Goal: Transaction & Acquisition: Purchase product/service

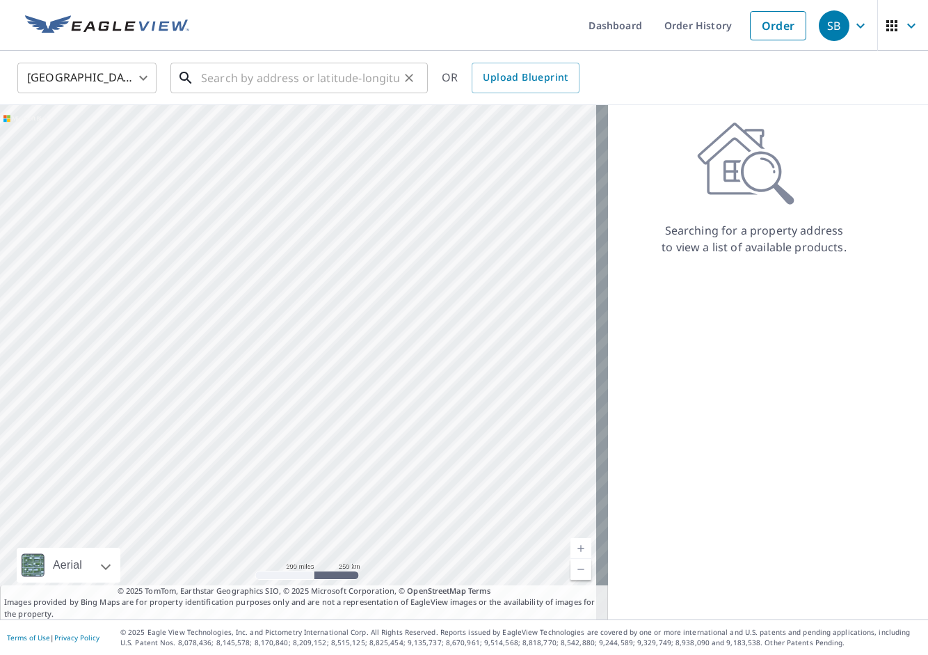
click at [276, 79] on input "text" at bounding box center [300, 77] width 198 height 39
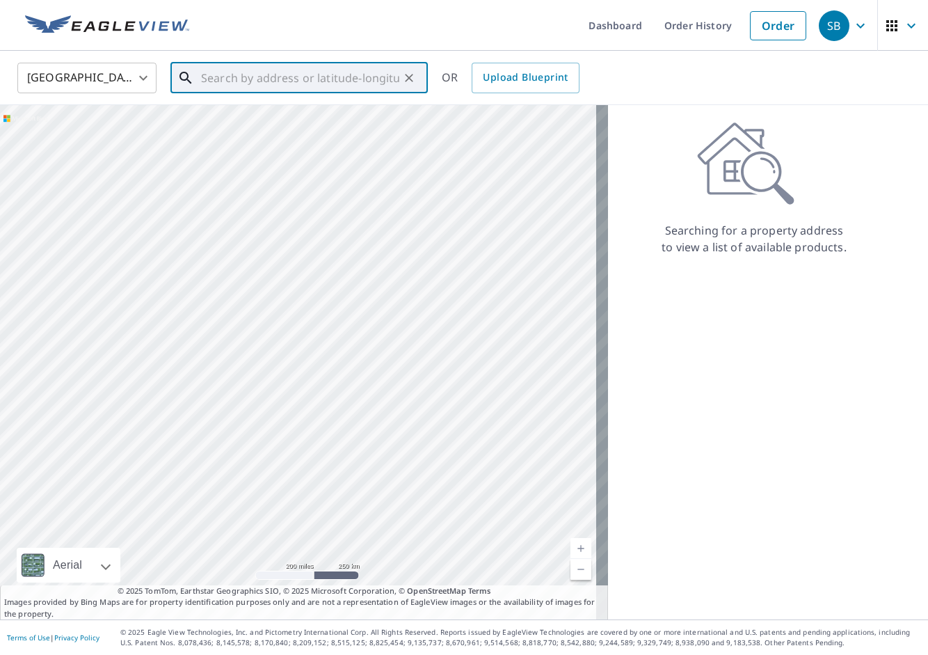
paste input "[STREET_ADDRESS][PERSON_NAME]"
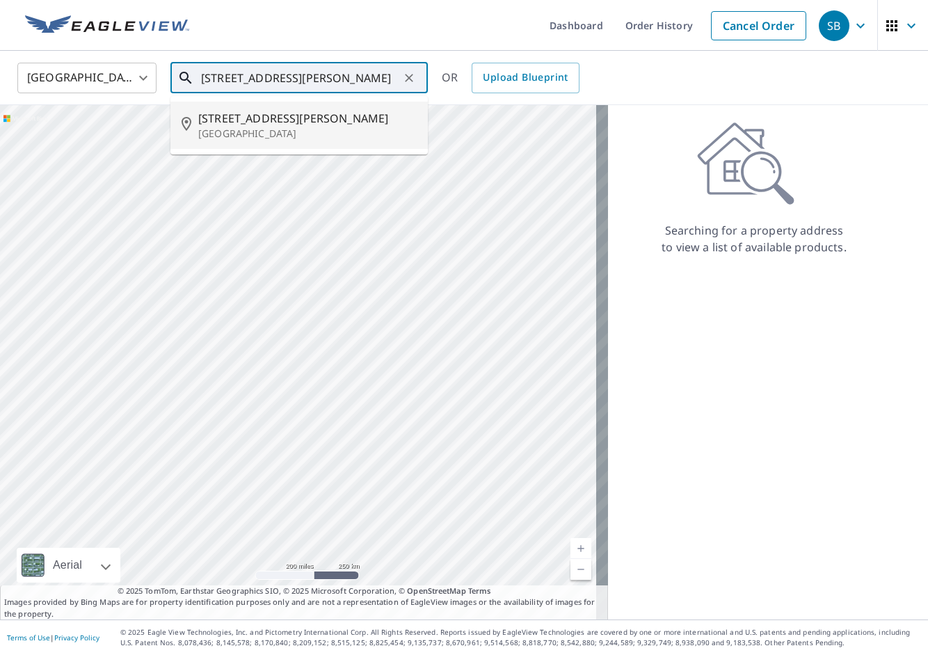
click at [257, 118] on span "[STREET_ADDRESS][PERSON_NAME]" at bounding box center [307, 118] width 218 height 17
type input "[STREET_ADDRESS][PERSON_NAME]"
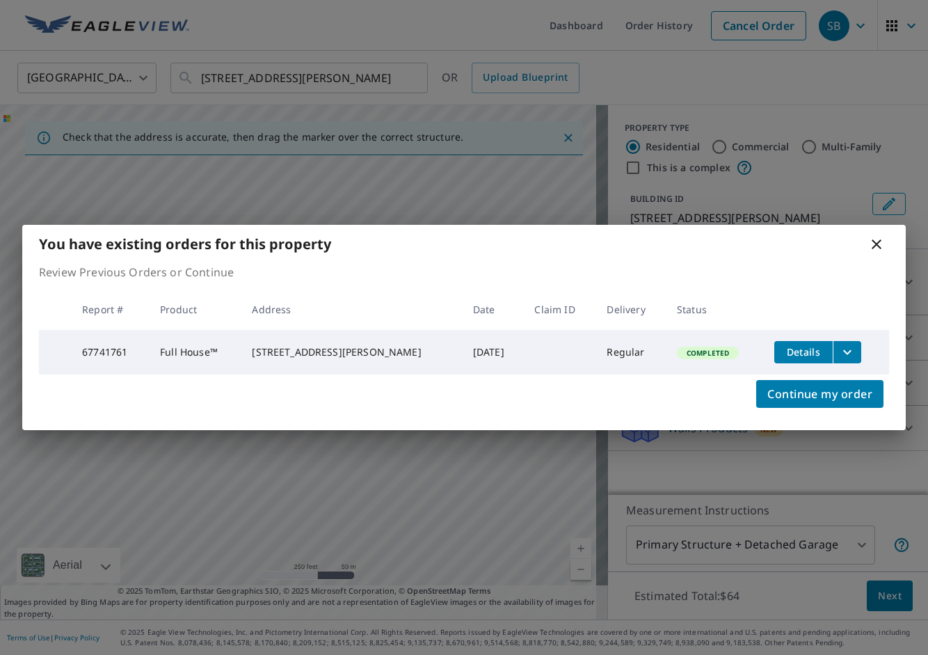
click at [850, 352] on button "filesDropdownBtn-67741761" at bounding box center [847, 352] width 29 height 22
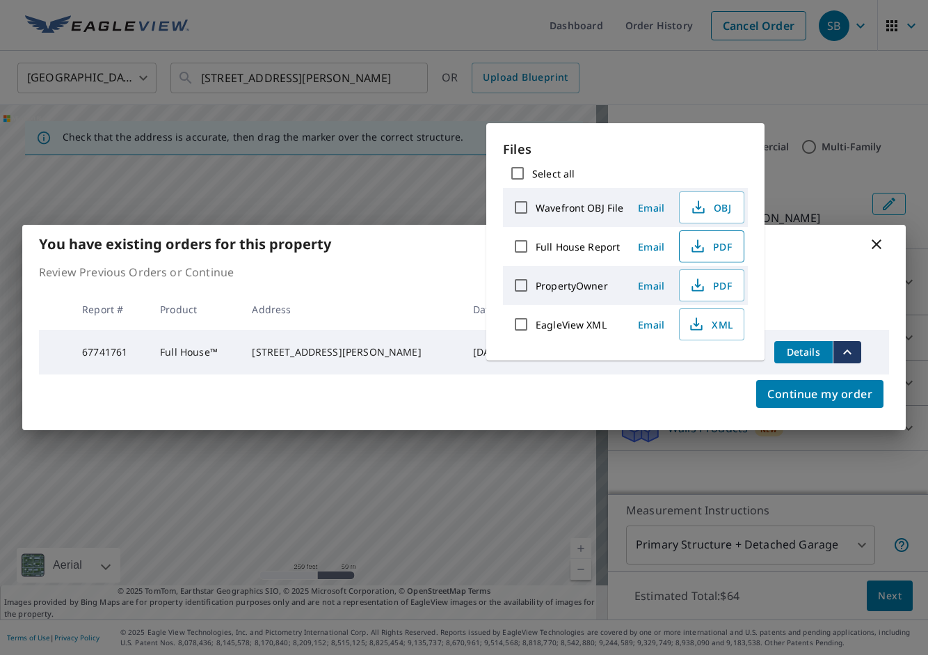
click at [729, 246] on span "PDF" at bounding box center [710, 246] width 45 height 17
click at [468, 36] on div "You have existing orders for this property Review Previous Orders or Continue R…" at bounding box center [464, 327] width 928 height 655
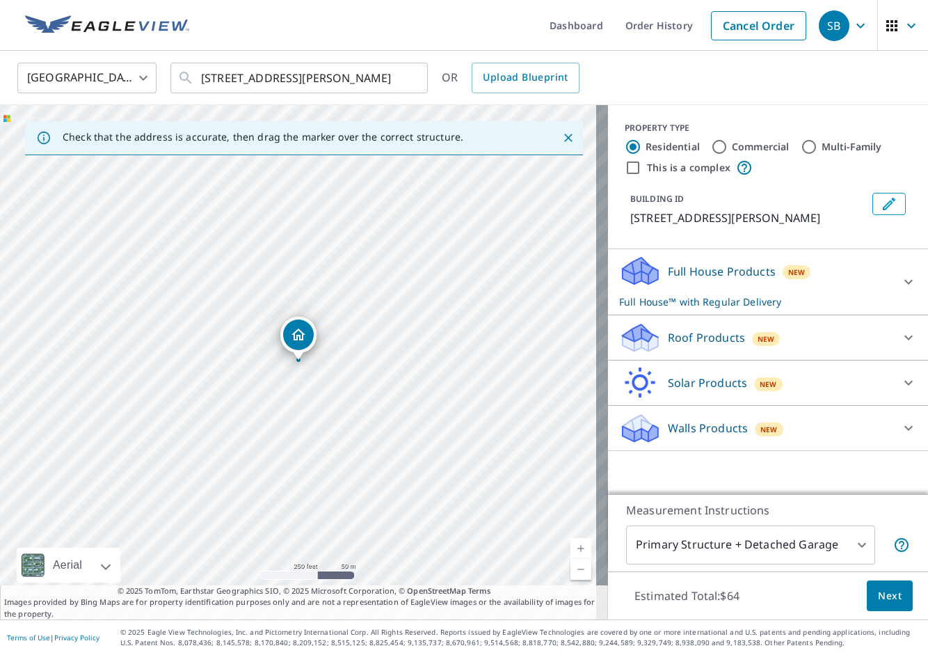
drag, startPoint x: 738, startPoint y: 33, endPoint x: 628, endPoint y: 60, distance: 113.2
click at [738, 33] on link "Cancel Order" at bounding box center [758, 25] width 95 height 29
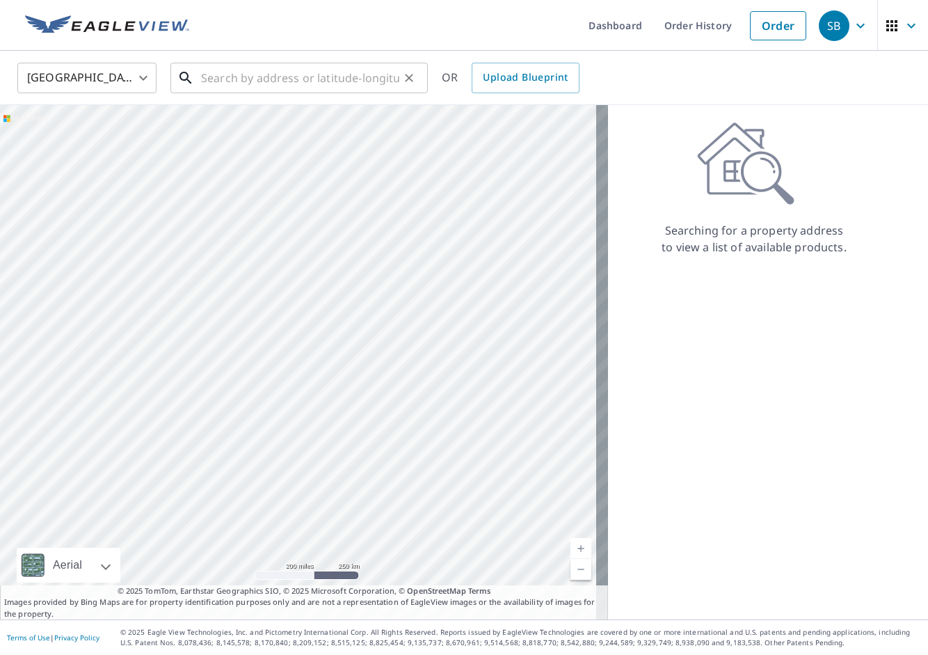
click at [239, 74] on input "text" at bounding box center [300, 77] width 198 height 39
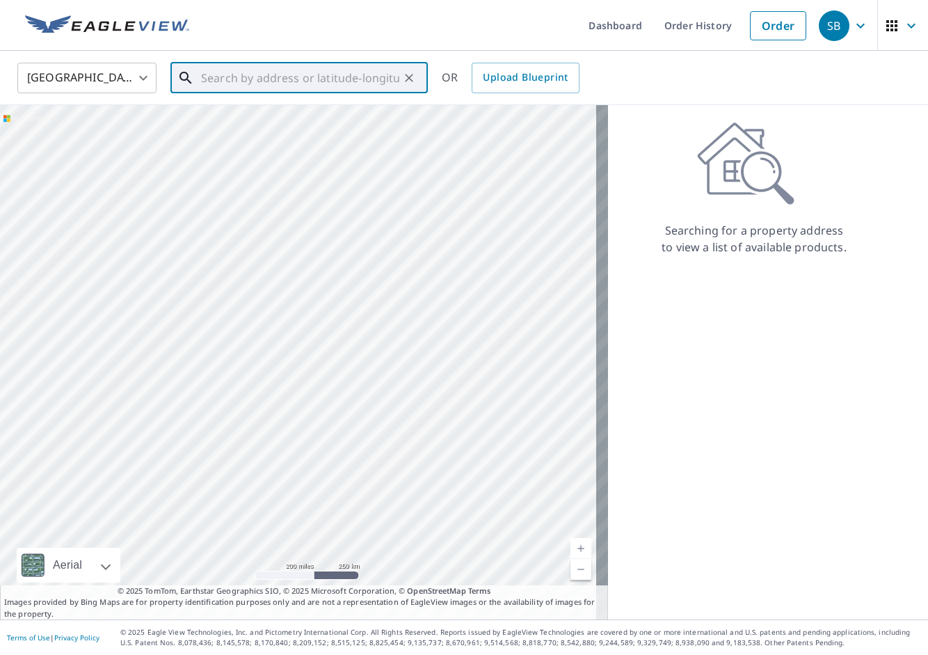
paste input "[STREET_ADDRESS]"
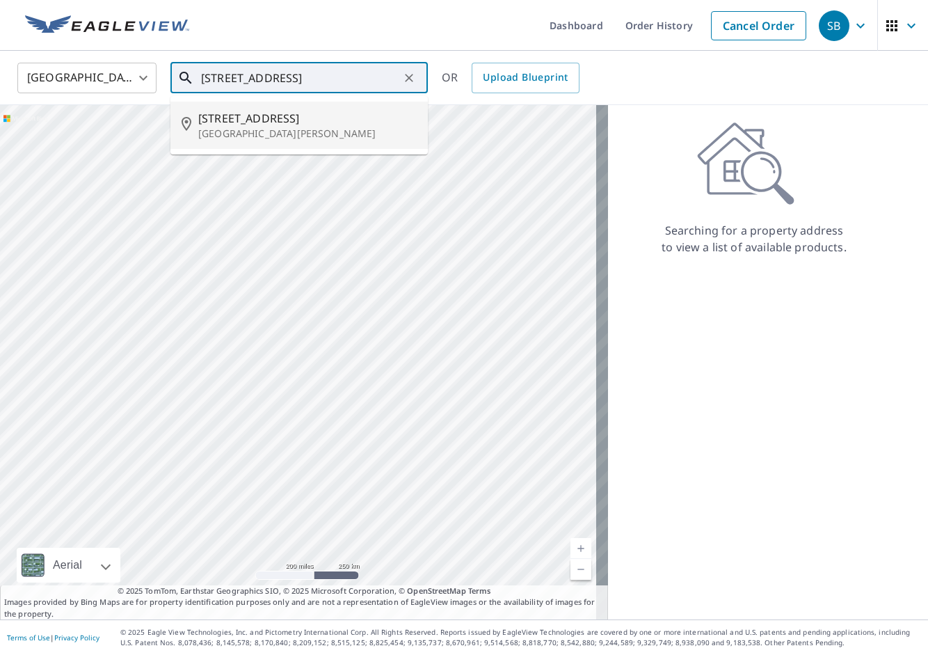
click at [277, 125] on span "[STREET_ADDRESS]" at bounding box center [307, 118] width 218 height 17
type input "[STREET_ADDRESS][PERSON_NAME]"
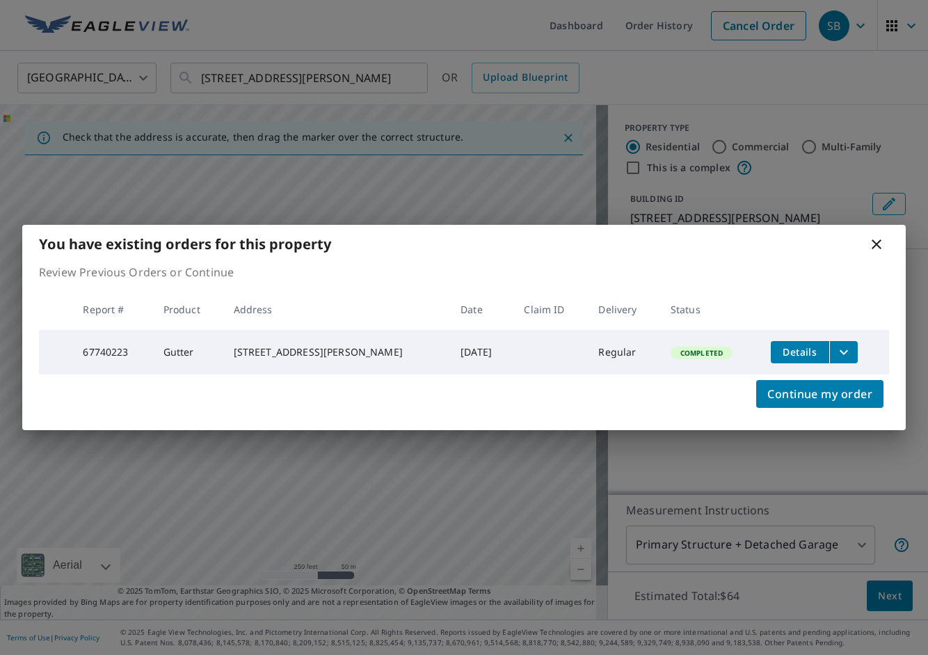
click at [849, 355] on button "filesDropdownBtn-67740223" at bounding box center [843, 352] width 29 height 22
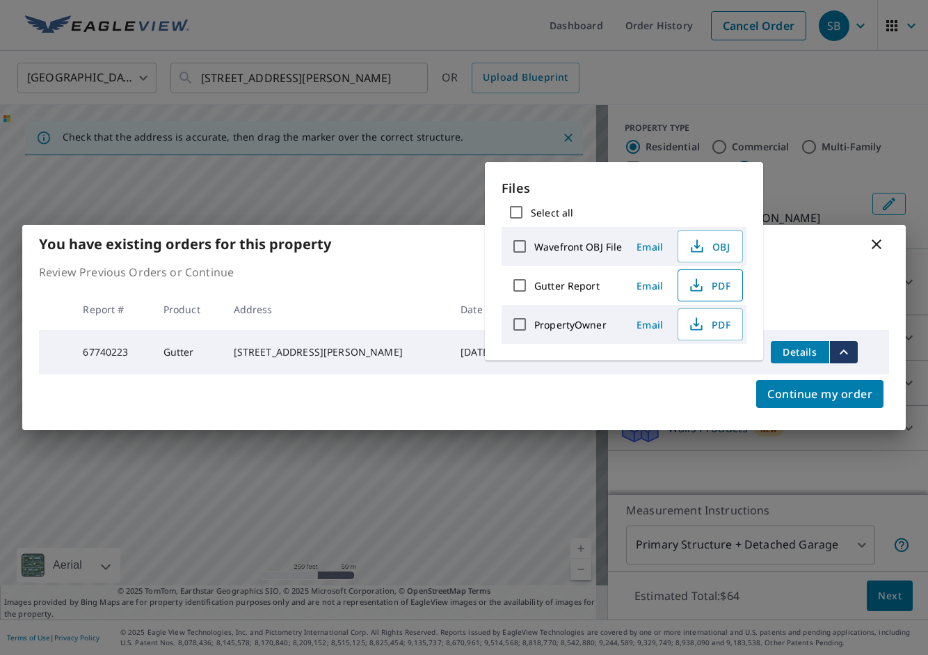
click at [731, 276] on button "PDF" at bounding box center [710, 285] width 65 height 32
click at [779, 51] on div "You have existing orders for this property Review Previous Orders or Continue R…" at bounding box center [464, 327] width 928 height 655
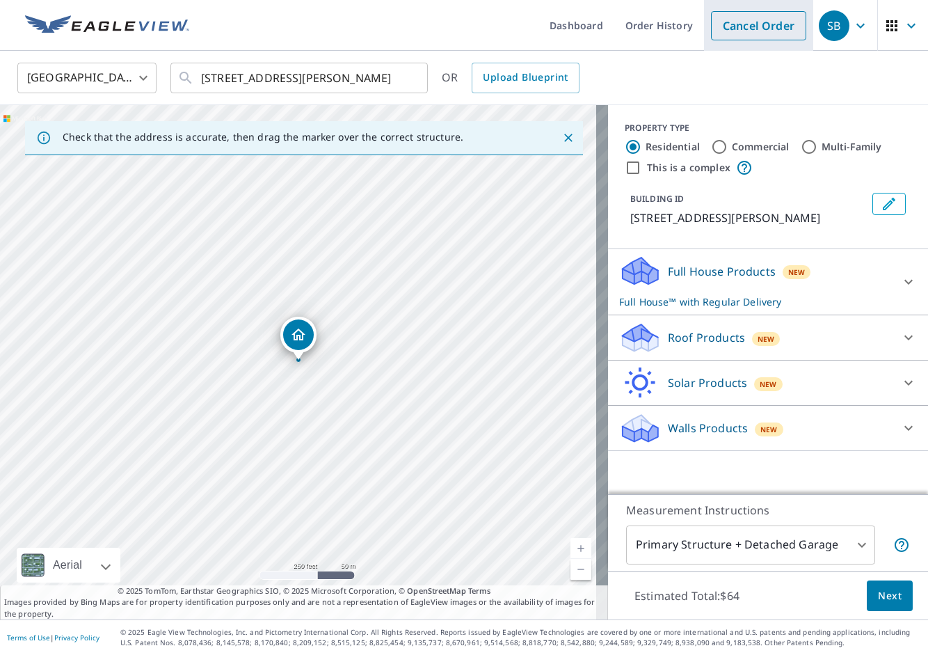
click at [760, 27] on link "Cancel Order" at bounding box center [758, 25] width 95 height 29
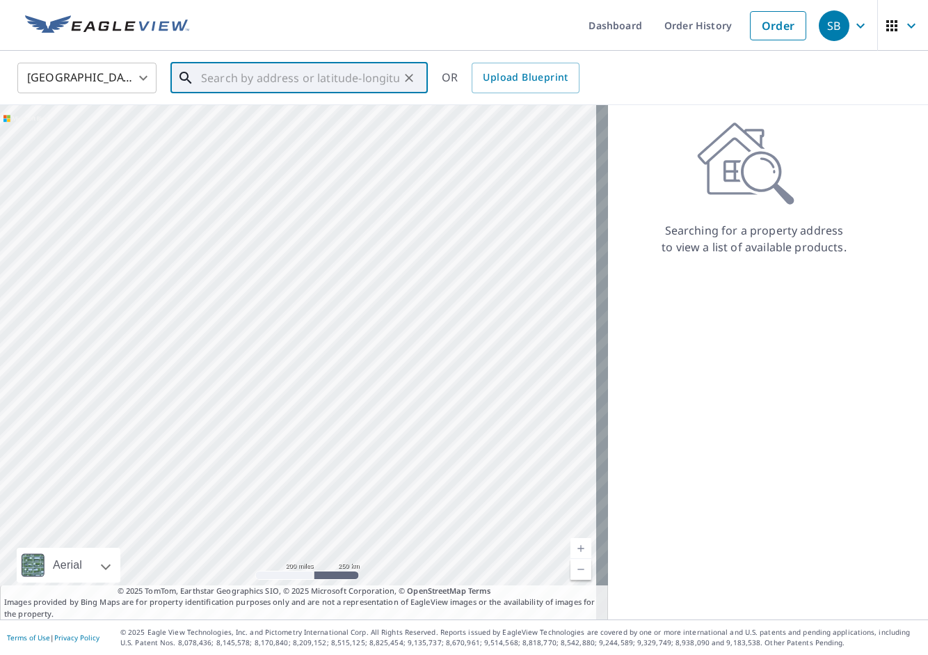
click at [357, 82] on input "text" at bounding box center [300, 77] width 198 height 39
paste input "[STREET_ADDRESS]"
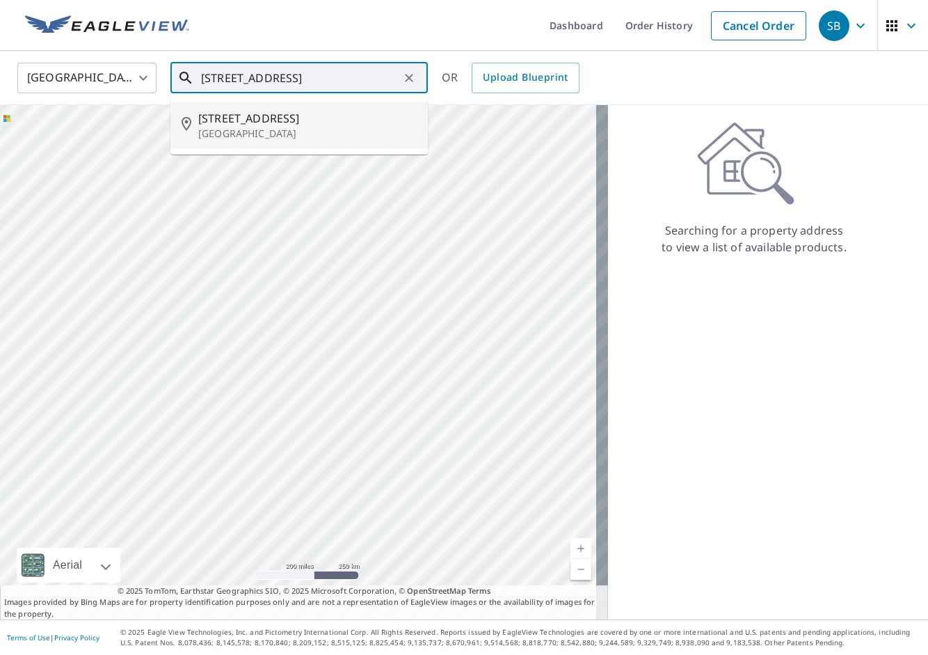
click at [329, 128] on p "[GEOGRAPHIC_DATA]" at bounding box center [307, 134] width 218 height 14
type input "[STREET_ADDRESS]"
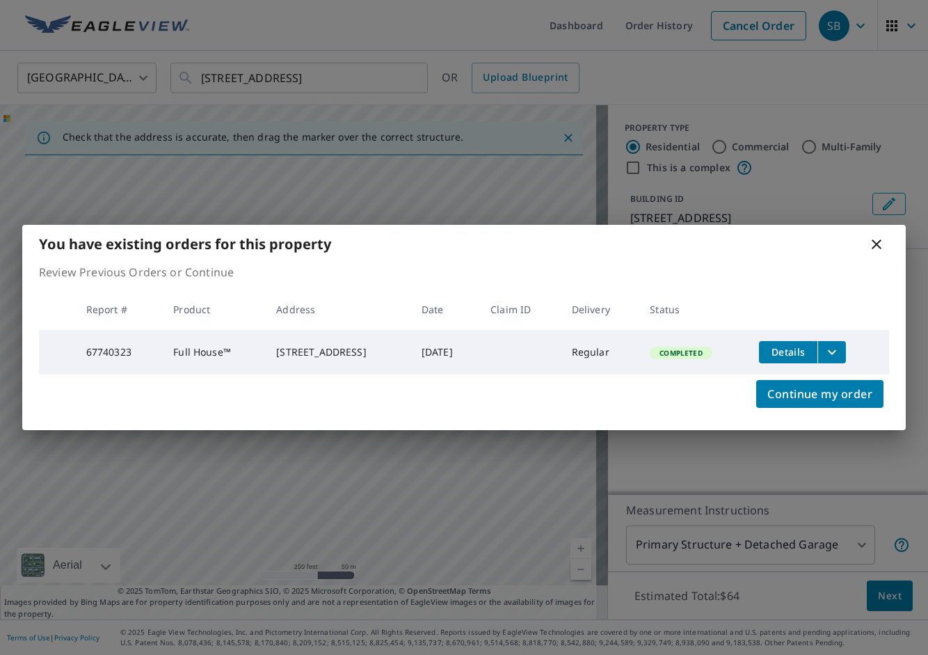
click at [836, 346] on icon "filesDropdownBtn-67740323" at bounding box center [832, 352] width 17 height 17
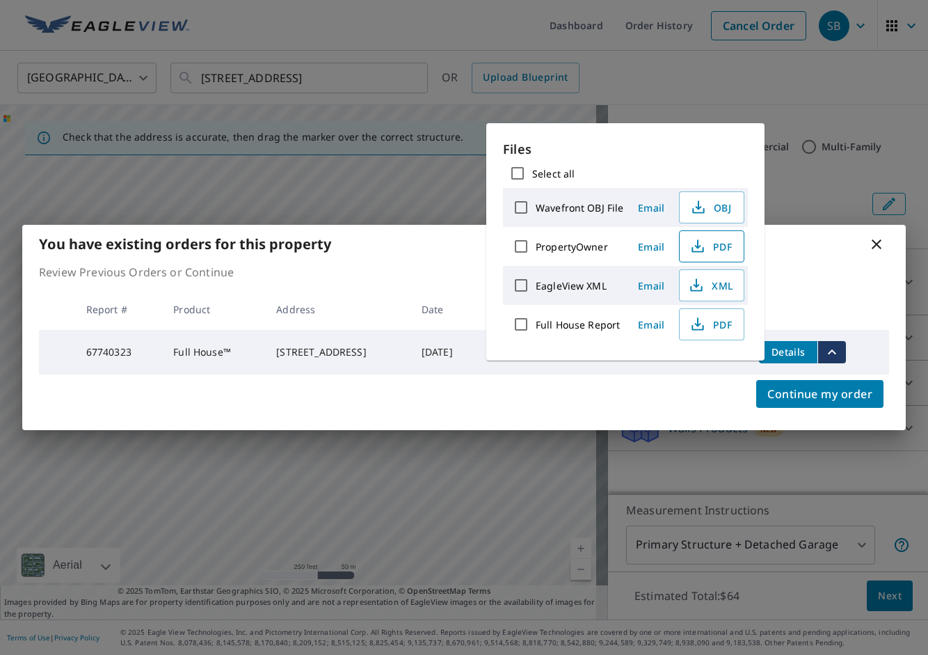
click at [702, 237] on button "PDF" at bounding box center [711, 246] width 65 height 32
drag, startPoint x: 460, startPoint y: 35, endPoint x: 520, endPoint y: 40, distance: 60.7
click at [460, 35] on div "You have existing orders for this property Review Previous Orders or Continue R…" at bounding box center [464, 327] width 928 height 655
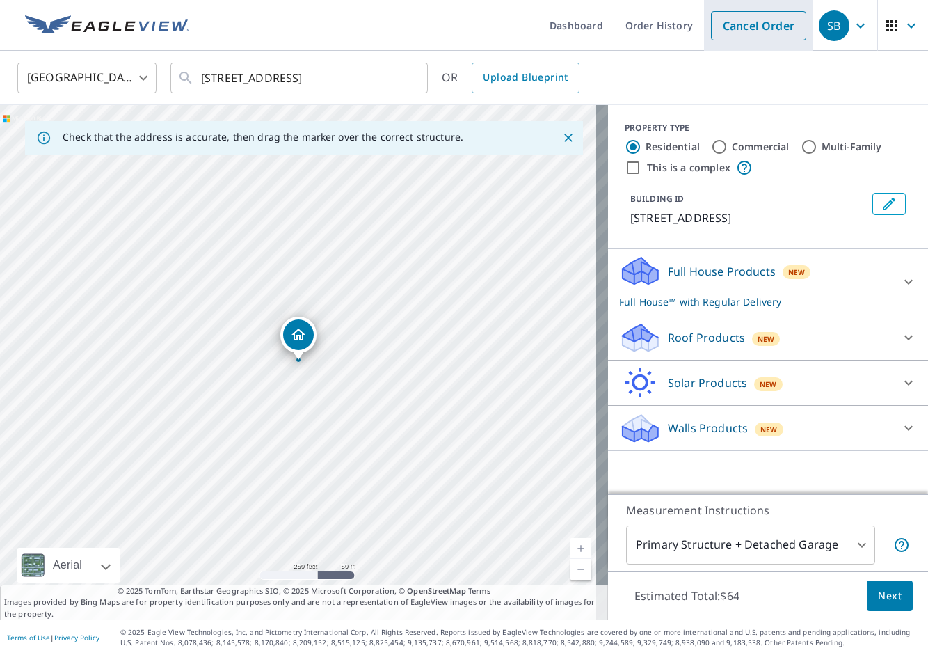
click at [761, 30] on link "Cancel Order" at bounding box center [758, 25] width 95 height 29
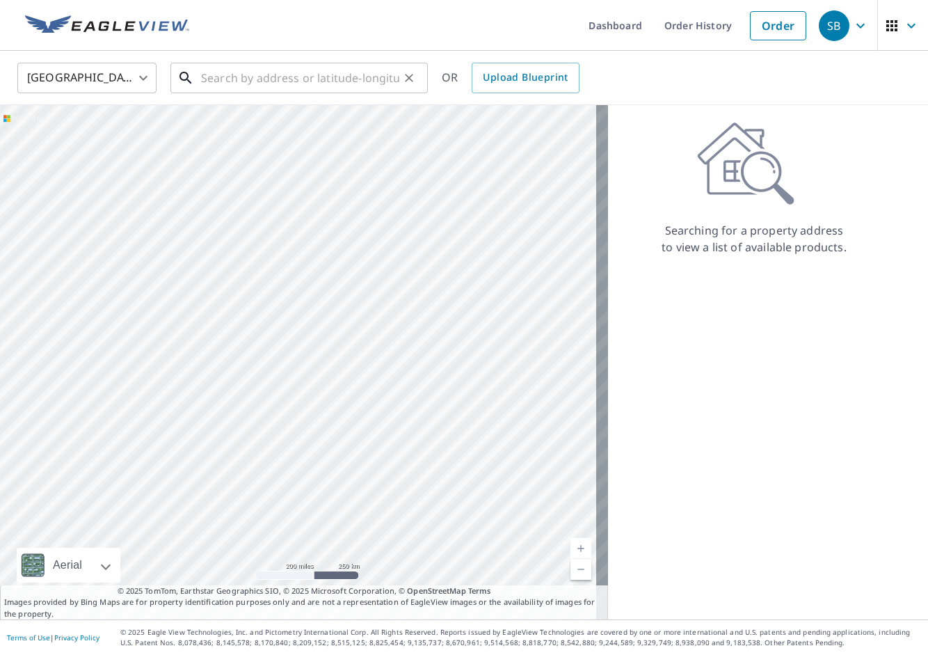
click at [328, 80] on input "text" at bounding box center [300, 77] width 198 height 39
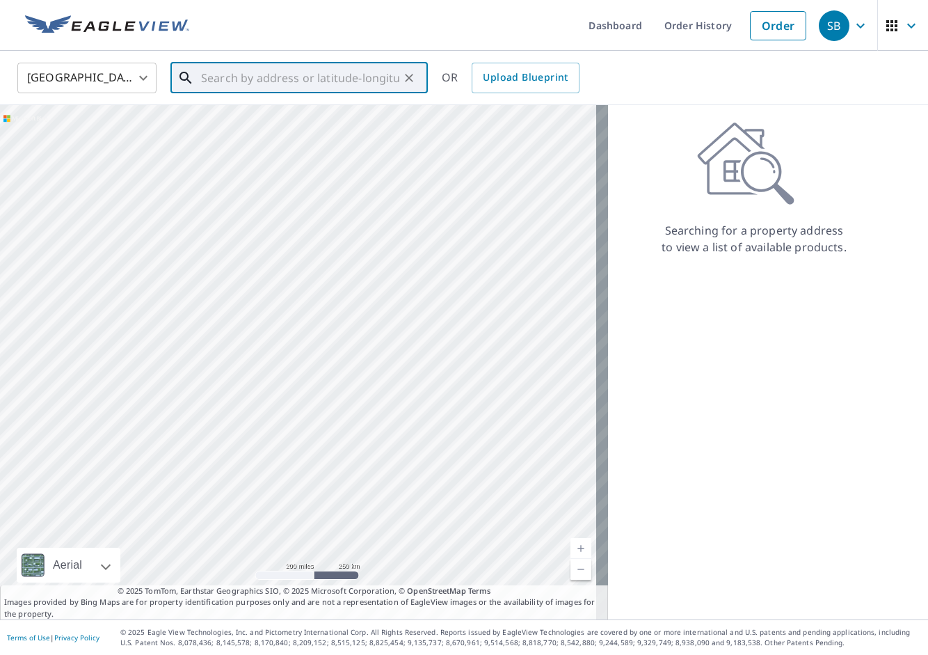
paste input "20 Saint Mark Dr"
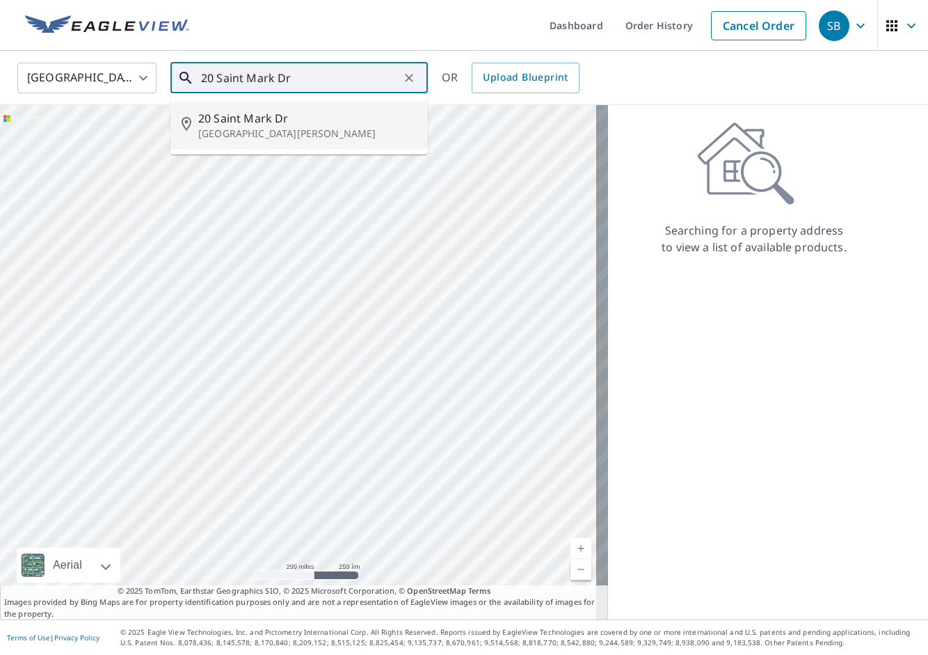
click at [305, 116] on span "20 Saint Mark Dr" at bounding box center [307, 118] width 218 height 17
type input "[STREET_ADDRESS][PERSON_NAME]"
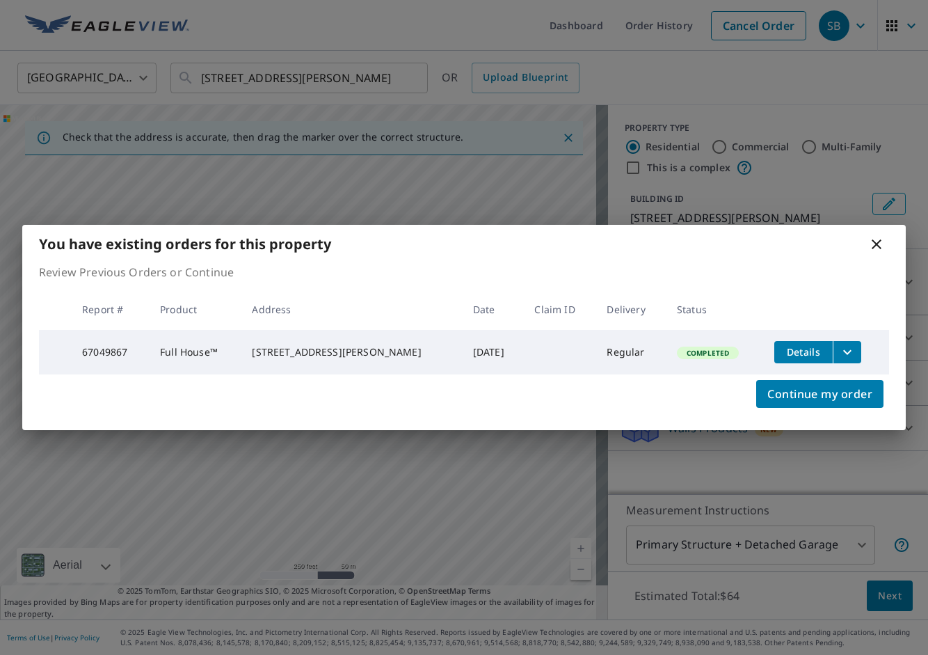
click at [845, 346] on icon "filesDropdownBtn-67049867" at bounding box center [847, 352] width 17 height 17
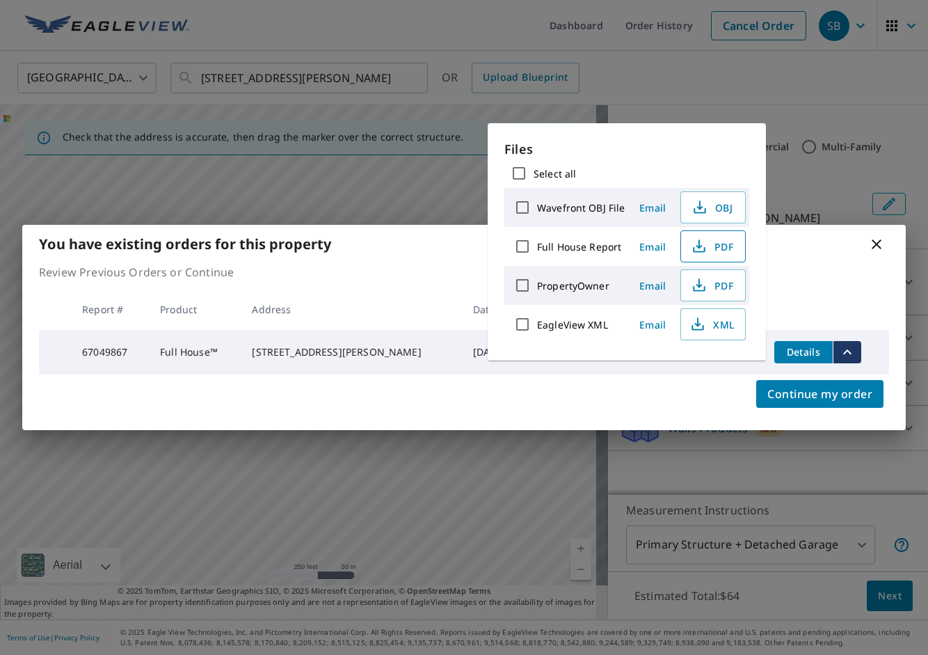
click at [707, 246] on span "PDF" at bounding box center [711, 246] width 45 height 17
click at [513, 22] on div "You have existing orders for this property Review Previous Orders or Continue R…" at bounding box center [464, 327] width 928 height 655
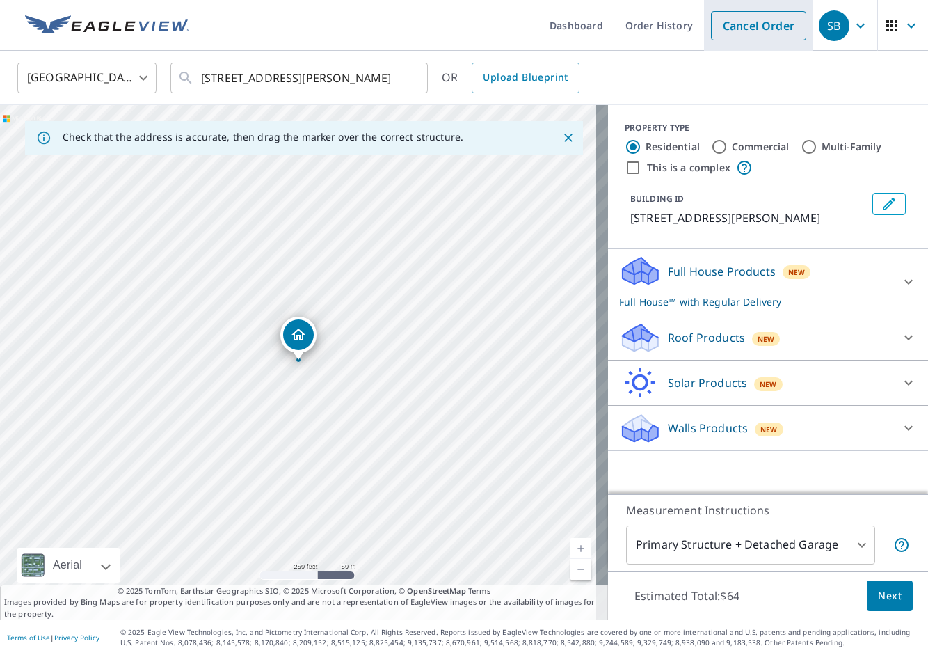
click at [765, 38] on link "Cancel Order" at bounding box center [758, 25] width 95 height 29
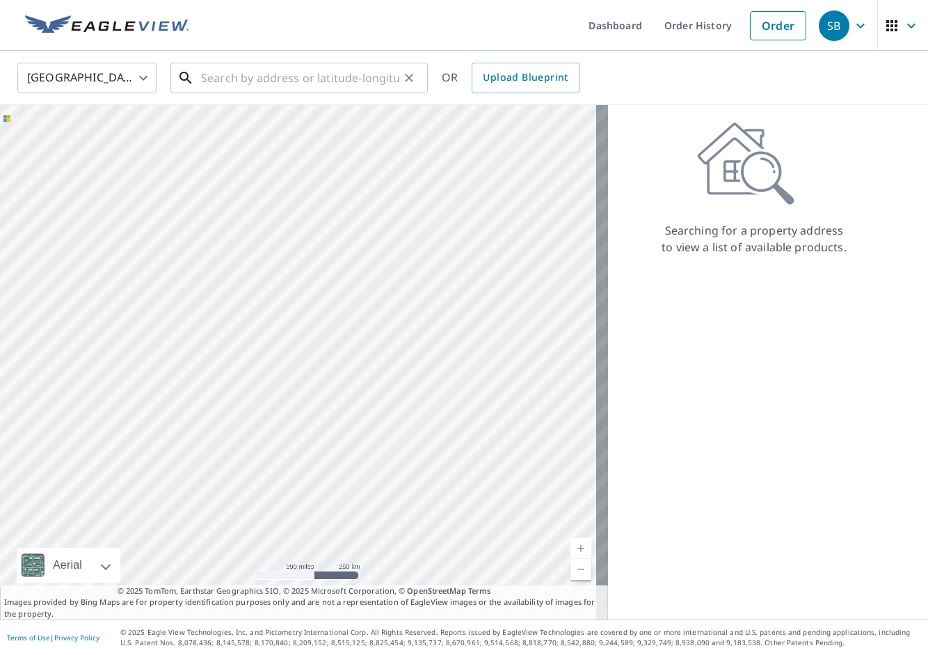
click at [230, 71] on input "text" at bounding box center [300, 77] width 198 height 39
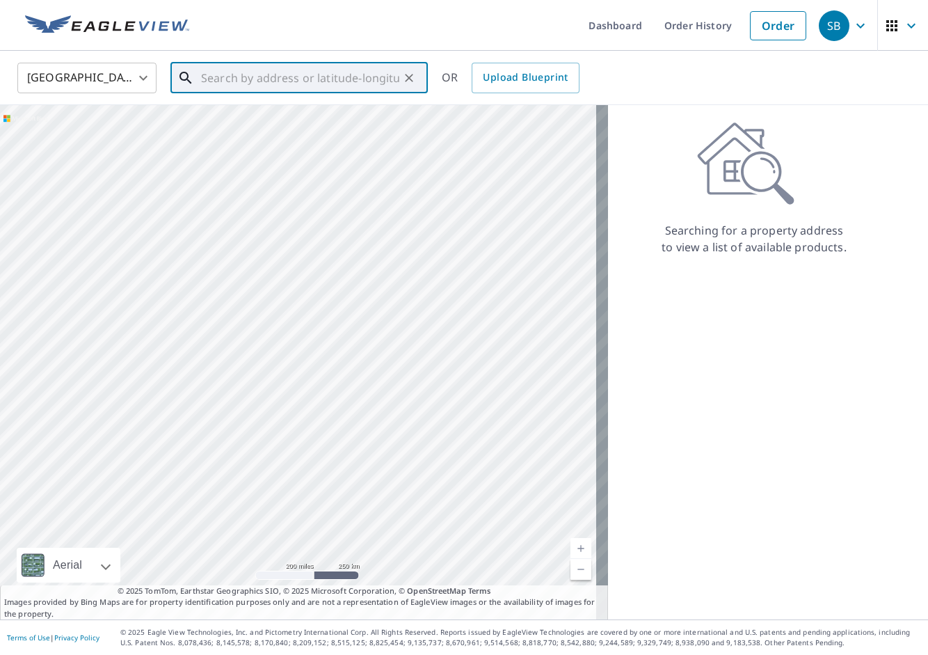
paste input "[STREET_ADDRESS]"
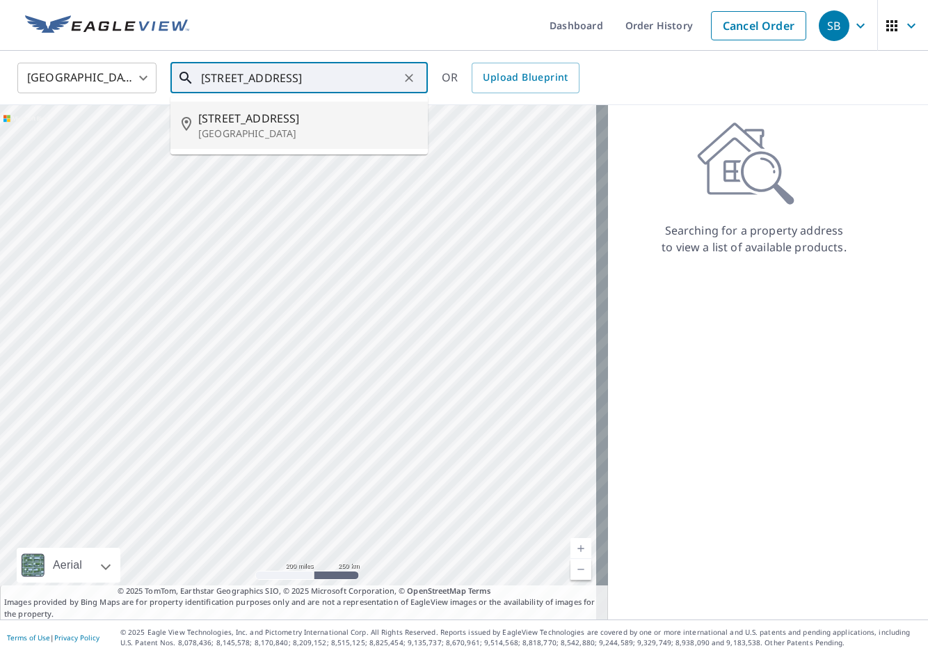
click at [228, 131] on p "[GEOGRAPHIC_DATA]" at bounding box center [307, 134] width 218 height 14
type input "[STREET_ADDRESS]"
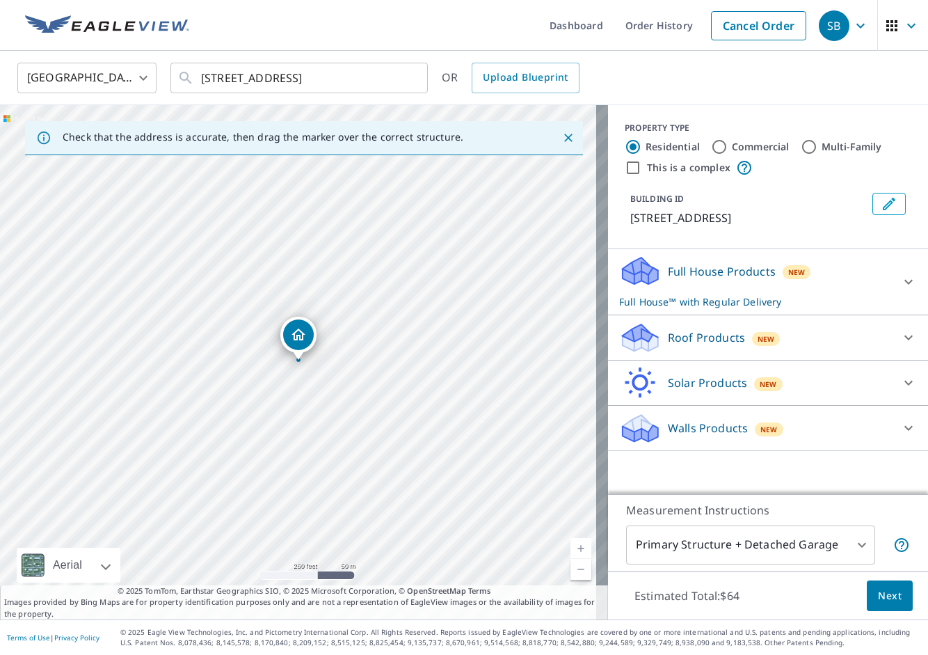
click at [731, 275] on p "Full House Products" at bounding box center [722, 271] width 108 height 17
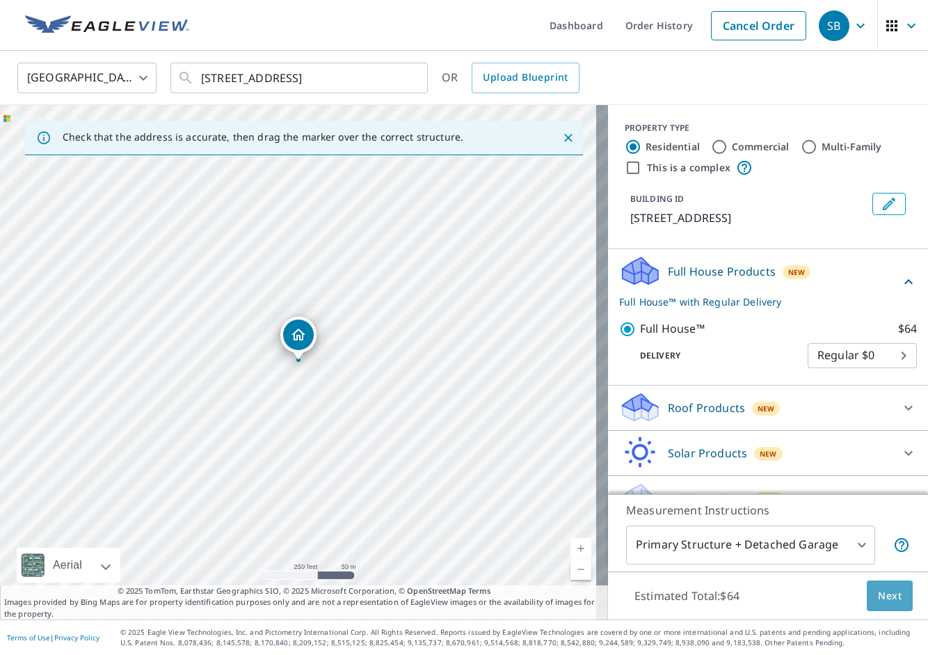
click at [878, 600] on span "Next" at bounding box center [890, 595] width 24 height 17
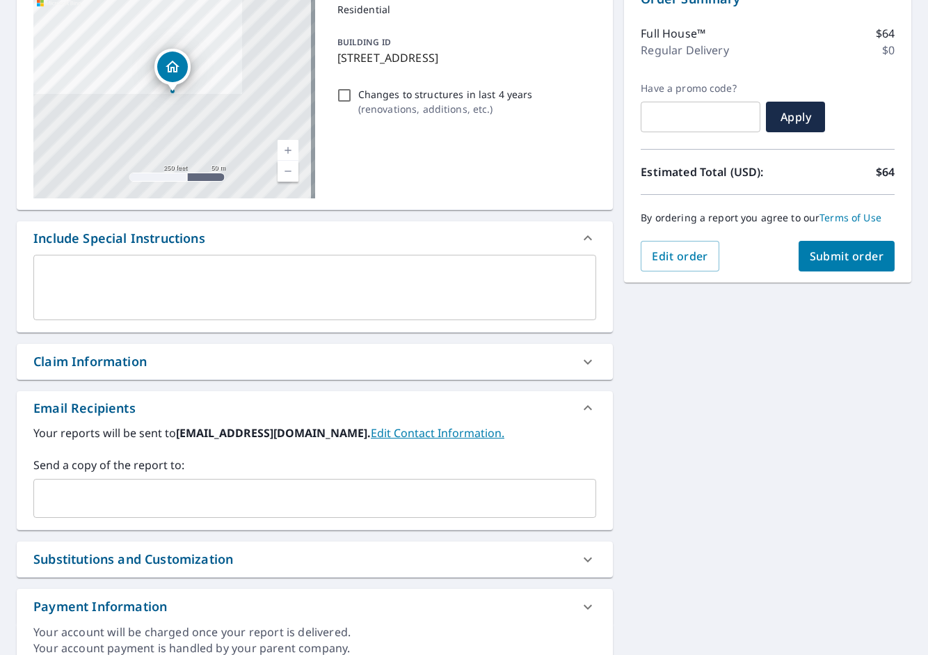
scroll to position [162, 0]
click at [324, 498] on input "text" at bounding box center [304, 497] width 529 height 26
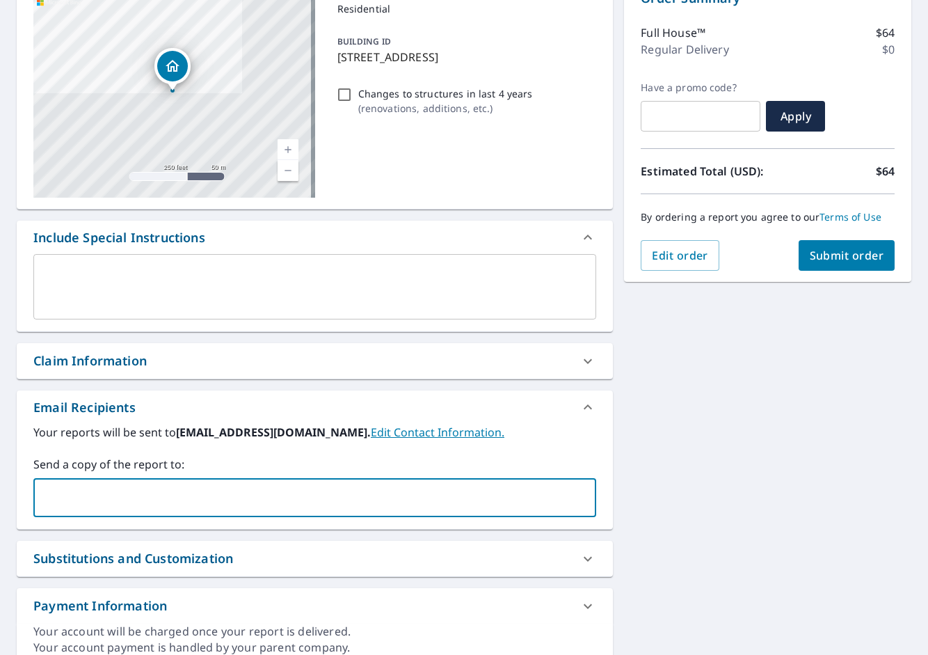
paste input "[PERSON_NAME][EMAIL_ADDRESS][DOMAIN_NAME]"
type input "[PERSON_NAME][EMAIL_ADDRESS][DOMAIN_NAME]"
checkbox input "true"
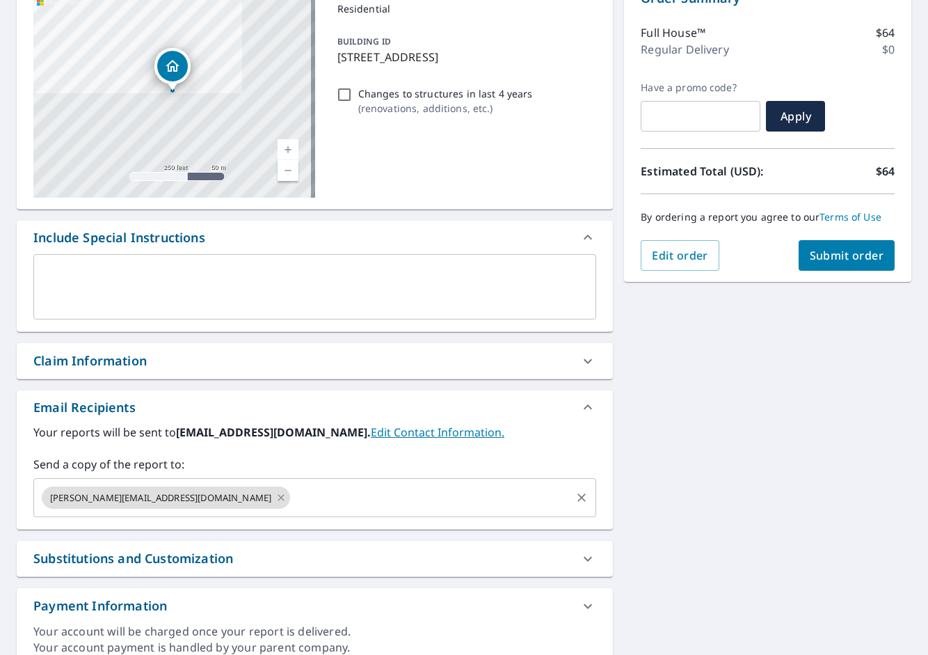
click at [394, 486] on input "text" at bounding box center [430, 497] width 277 height 26
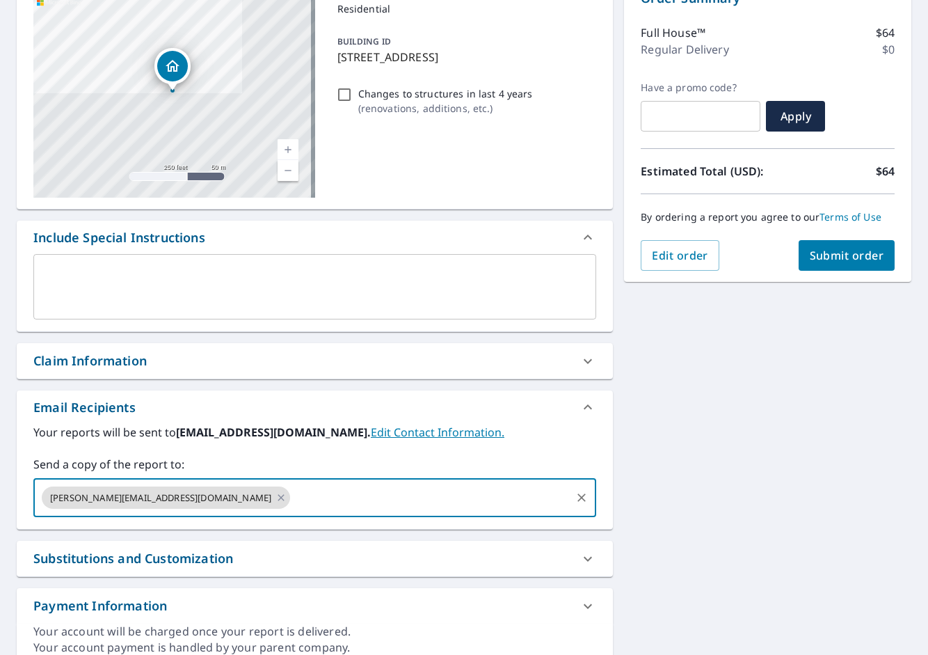
paste input "[PERSON_NAME][EMAIL_ADDRESS][PERSON_NAME][DOMAIN_NAME]"
type input "[PERSON_NAME][EMAIL_ADDRESS][PERSON_NAME][DOMAIN_NAME]"
checkbox input "true"
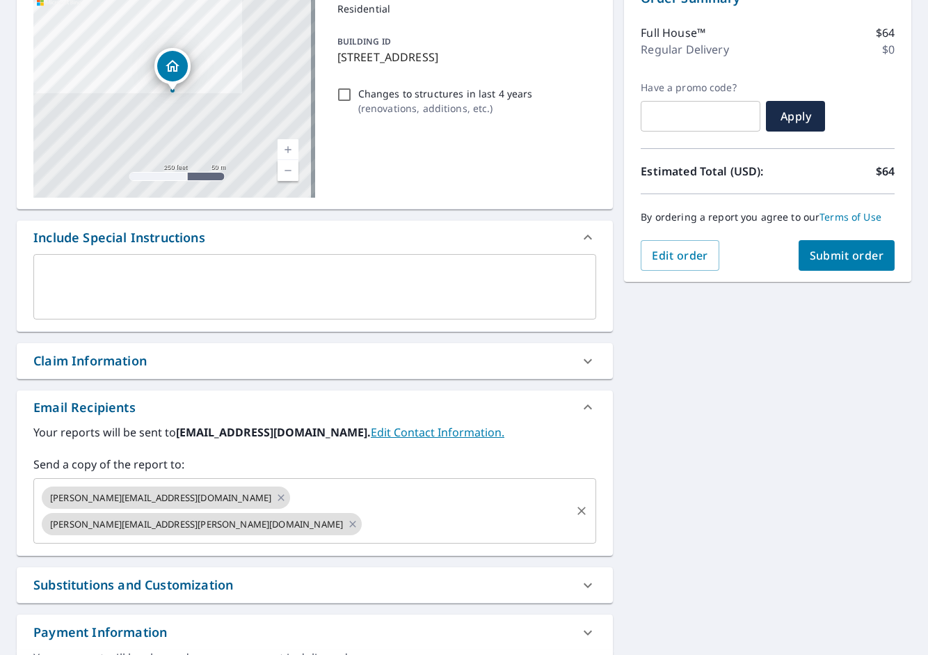
click at [493, 511] on input "text" at bounding box center [466, 524] width 205 height 26
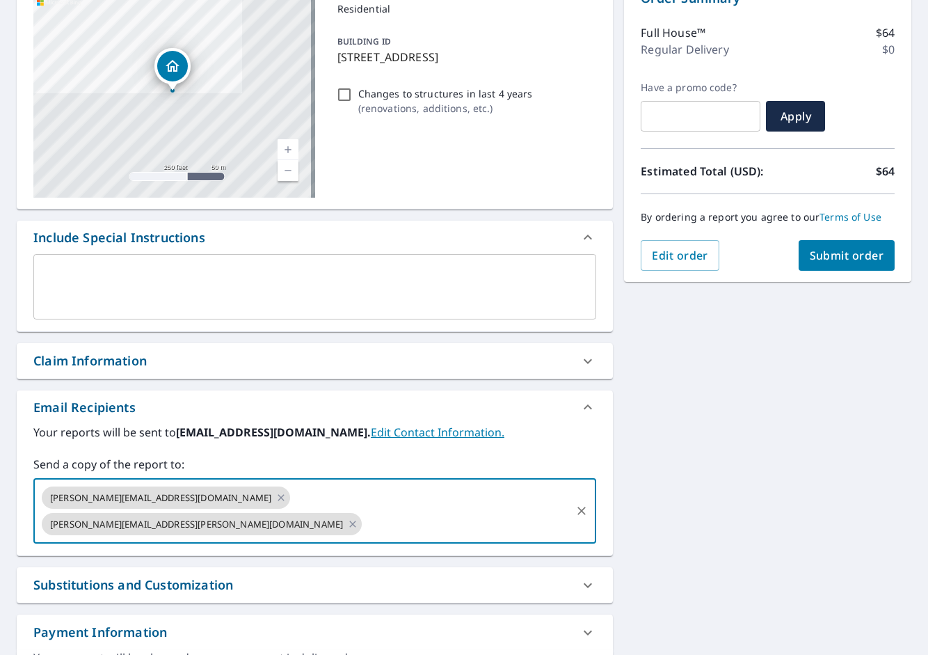
paste input "[PERSON_NAME][EMAIL_ADDRESS][PERSON_NAME][DOMAIN_NAME]"
type input "[PERSON_NAME][EMAIL_ADDRESS][PERSON_NAME][DOMAIN_NAME]"
click at [712, 487] on div "[STREET_ADDRESS] Aerial Road A standard road map Aerial A detailed look from ab…" at bounding box center [464, 336] width 928 height 738
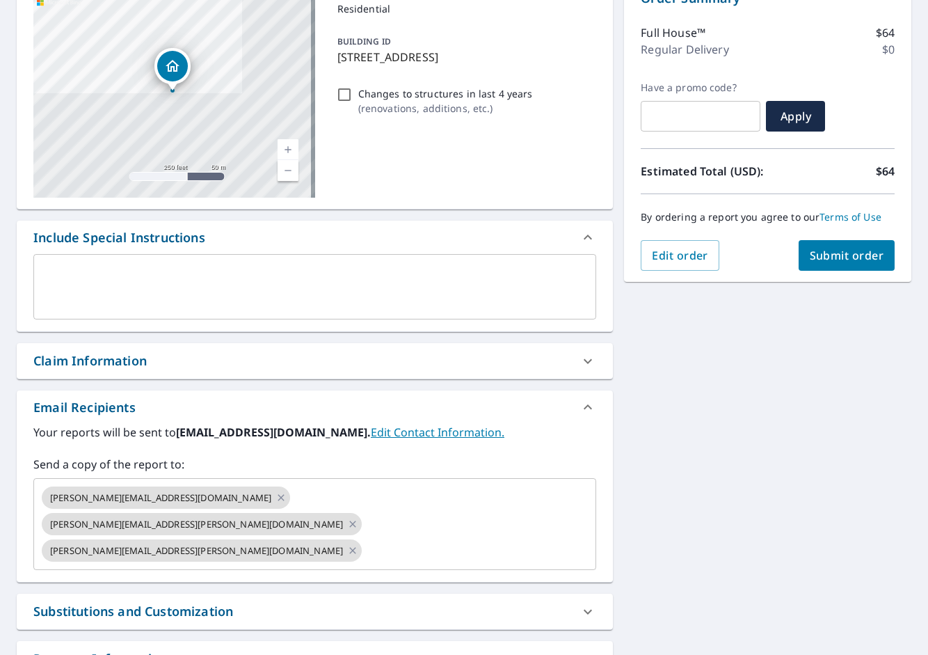
click at [810, 248] on span "Submit order" at bounding box center [847, 255] width 74 height 15
checkbox input "true"
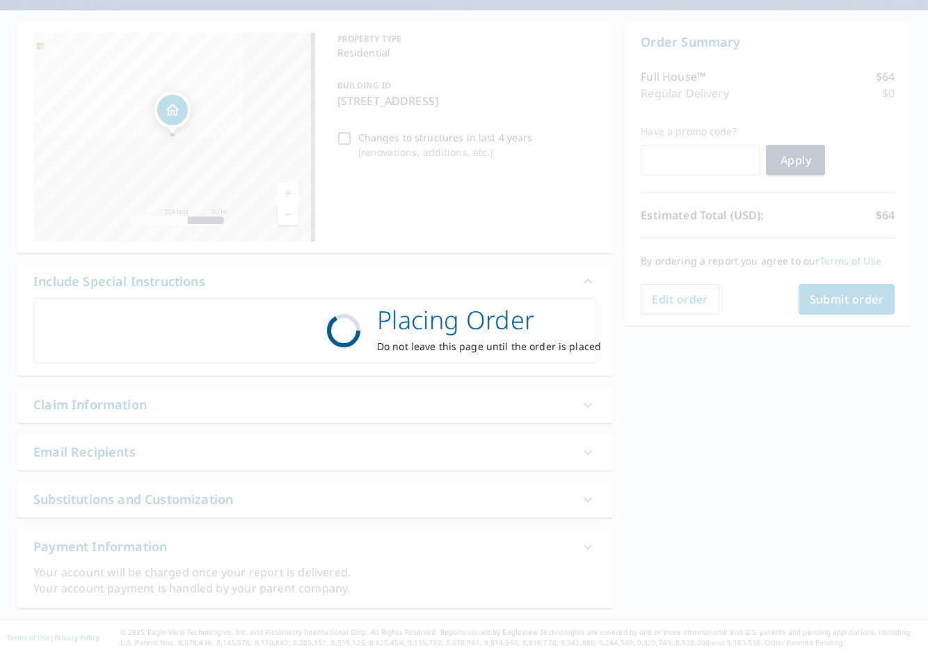
scroll to position [118, 0]
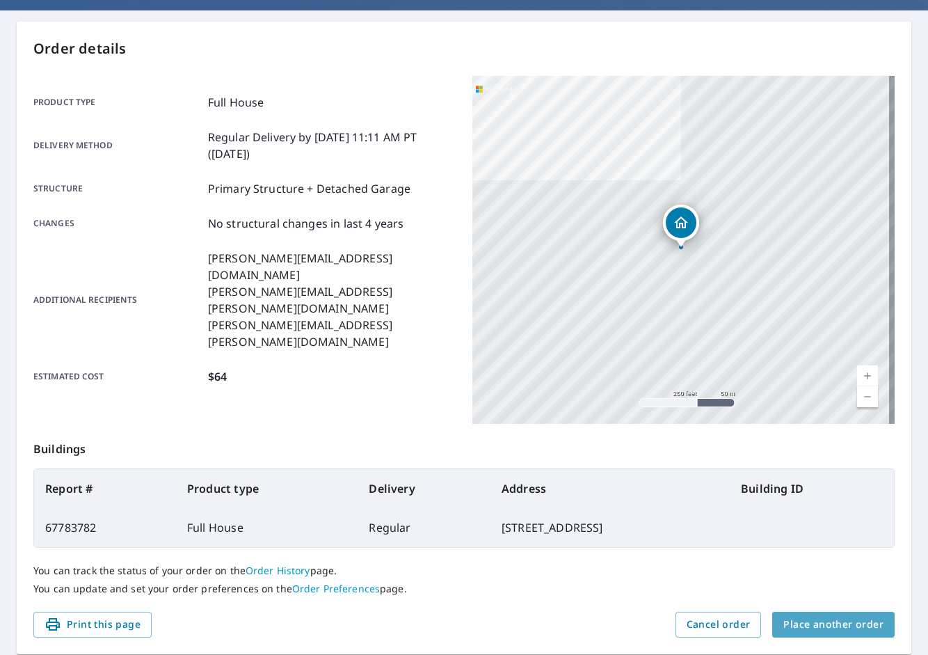
click at [824, 631] on span "Place another order" at bounding box center [833, 624] width 100 height 17
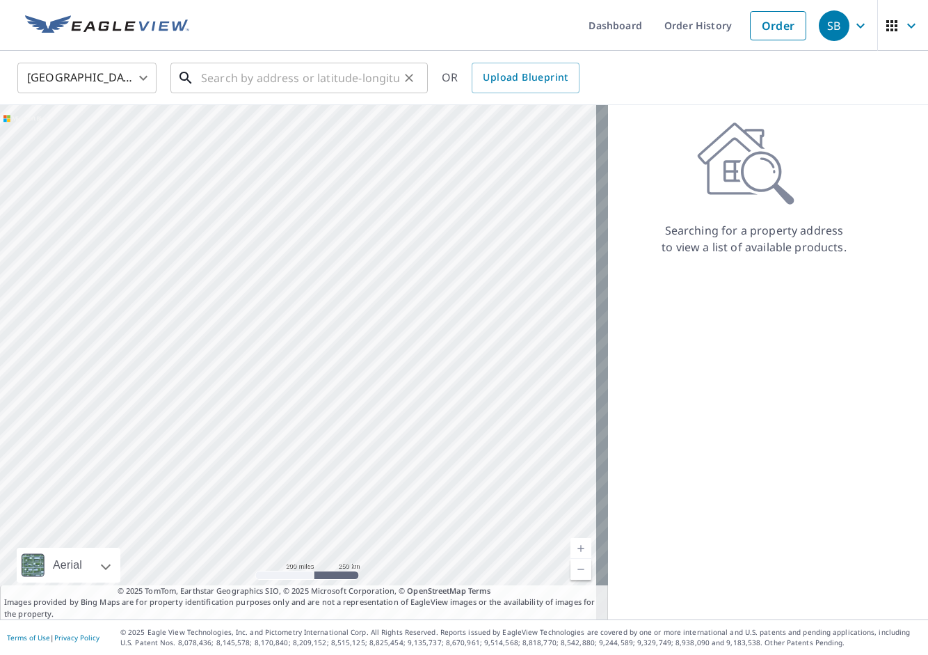
click at [301, 67] on input "text" at bounding box center [300, 77] width 198 height 39
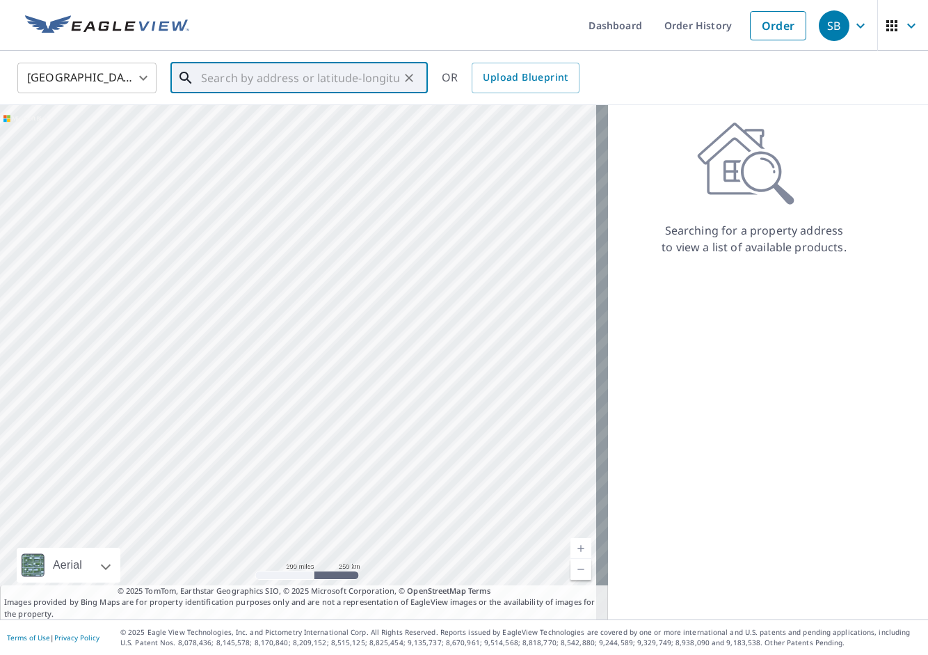
paste input "[STREET_ADDRESS]"
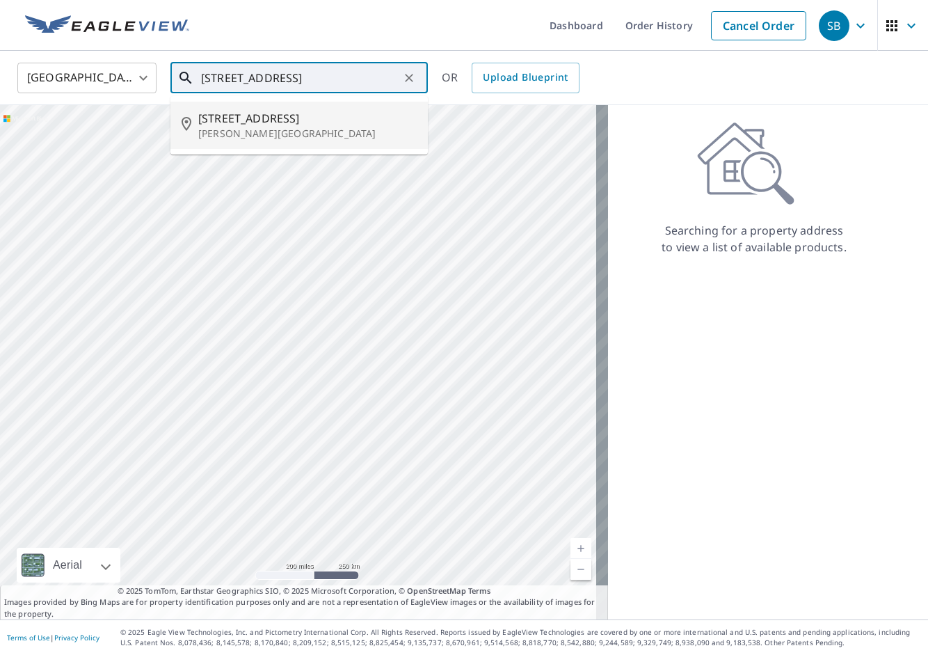
click at [282, 119] on span "[STREET_ADDRESS]" at bounding box center [307, 118] width 218 height 17
type input "[STREET_ADDRESS][PERSON_NAME]"
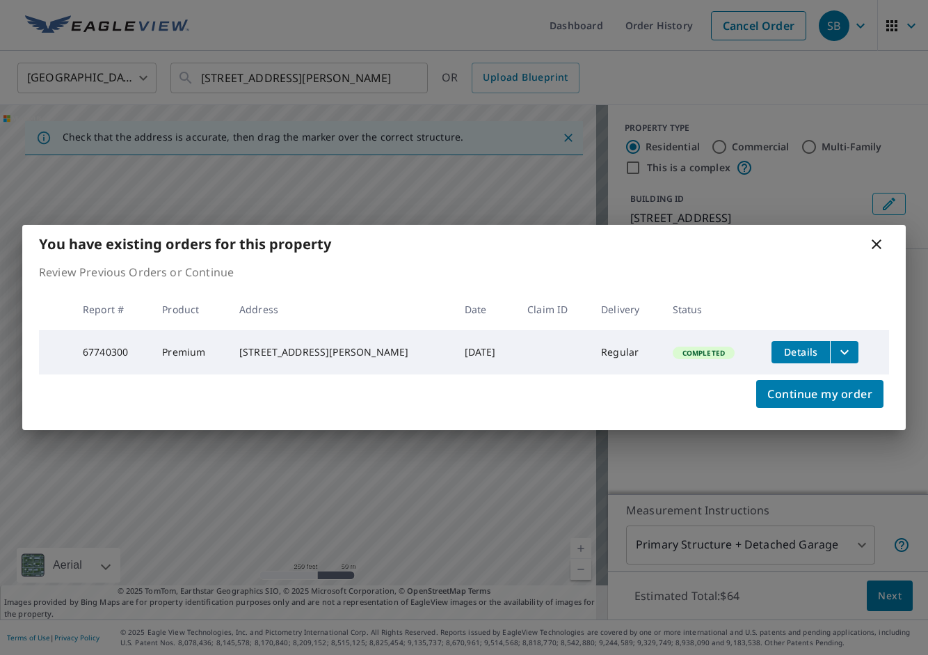
click at [836, 344] on icon "filesDropdownBtn-67740300" at bounding box center [844, 352] width 17 height 17
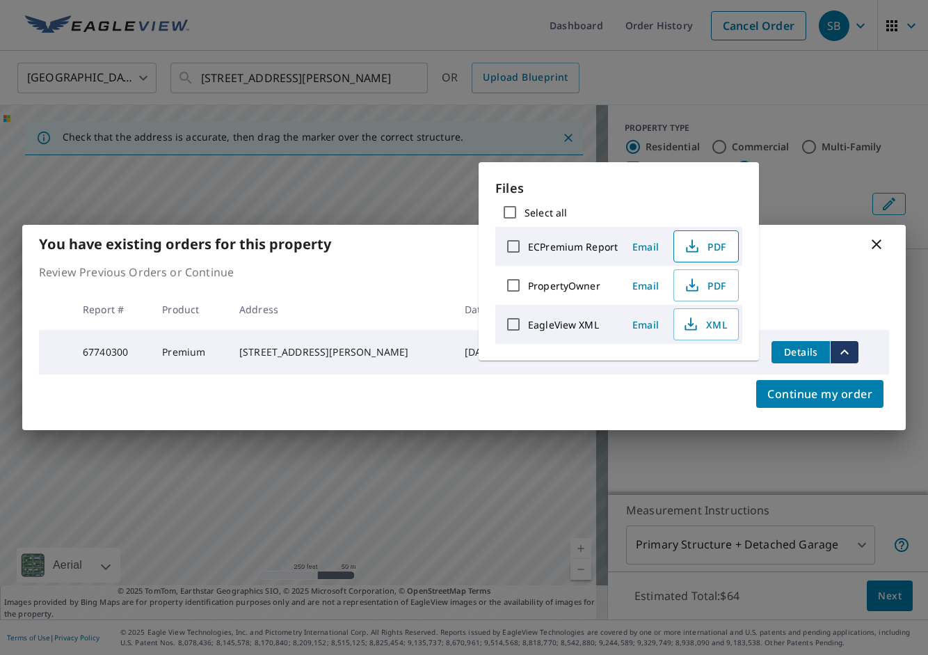
click at [704, 255] on button "PDF" at bounding box center [705, 246] width 65 height 32
drag, startPoint x: 466, startPoint y: 20, endPoint x: 508, endPoint y: 26, distance: 42.2
click at [466, 20] on div "You have existing orders for this property Review Previous Orders or Continue R…" at bounding box center [464, 327] width 928 height 655
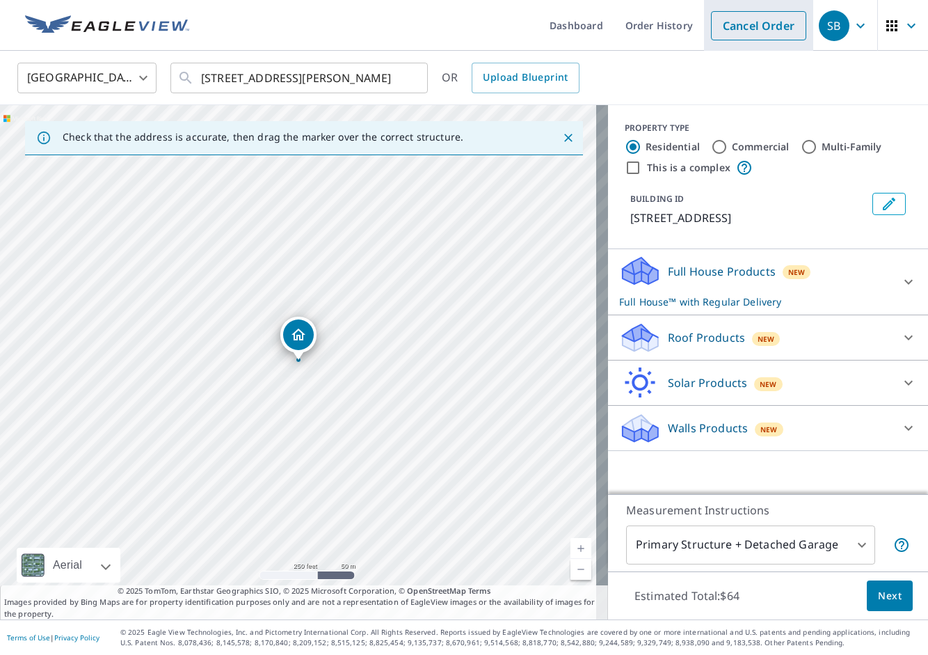
click at [772, 32] on link "Cancel Order" at bounding box center [758, 25] width 95 height 29
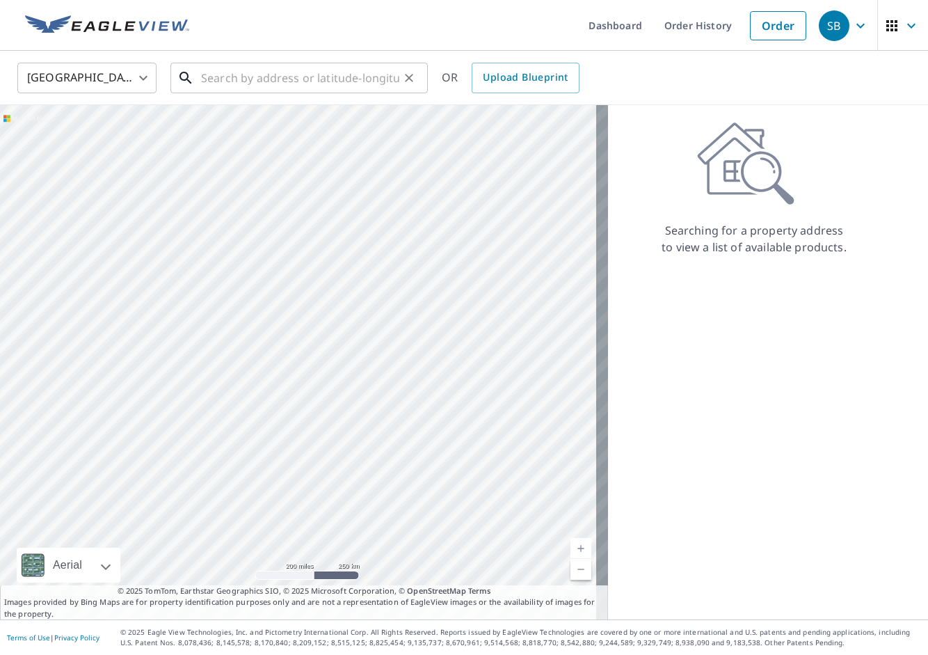
click at [231, 72] on input "text" at bounding box center [300, 77] width 198 height 39
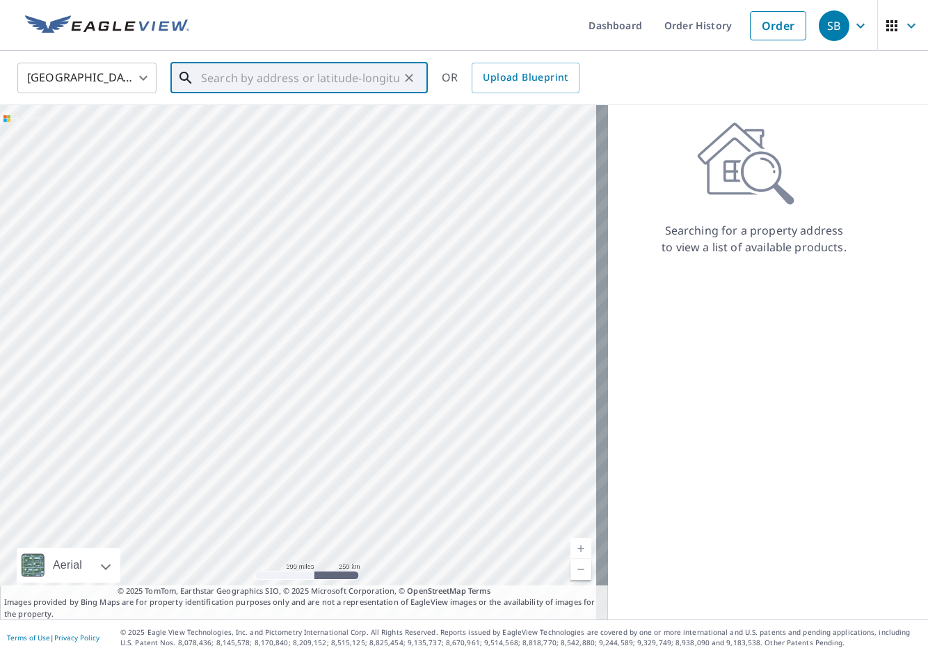
paste input "1354 Riverdale Cir"
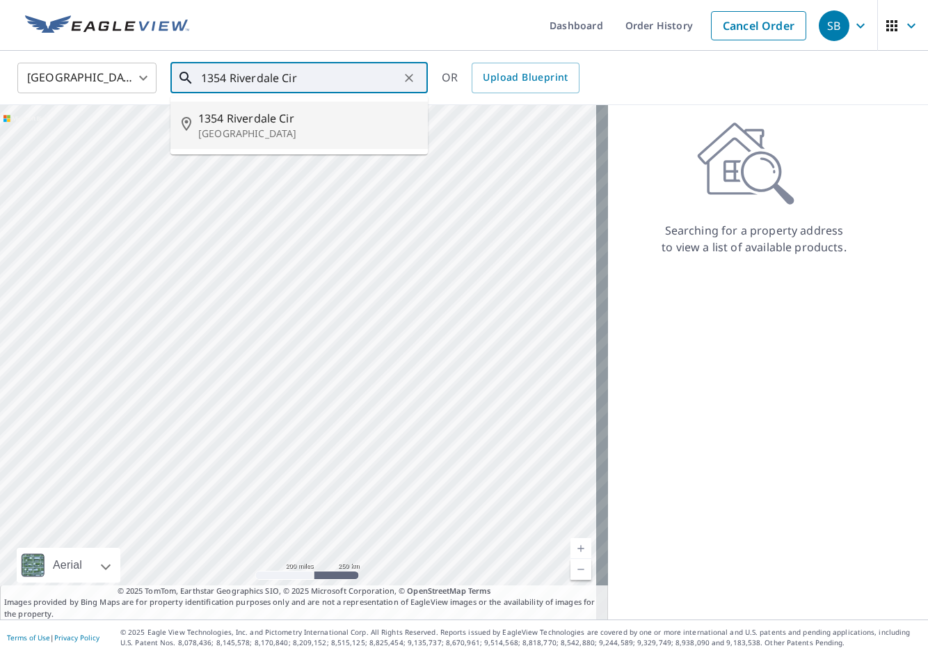
click at [269, 112] on span "1354 Riverdale Cir" at bounding box center [307, 118] width 218 height 17
type input "[STREET_ADDRESS]"
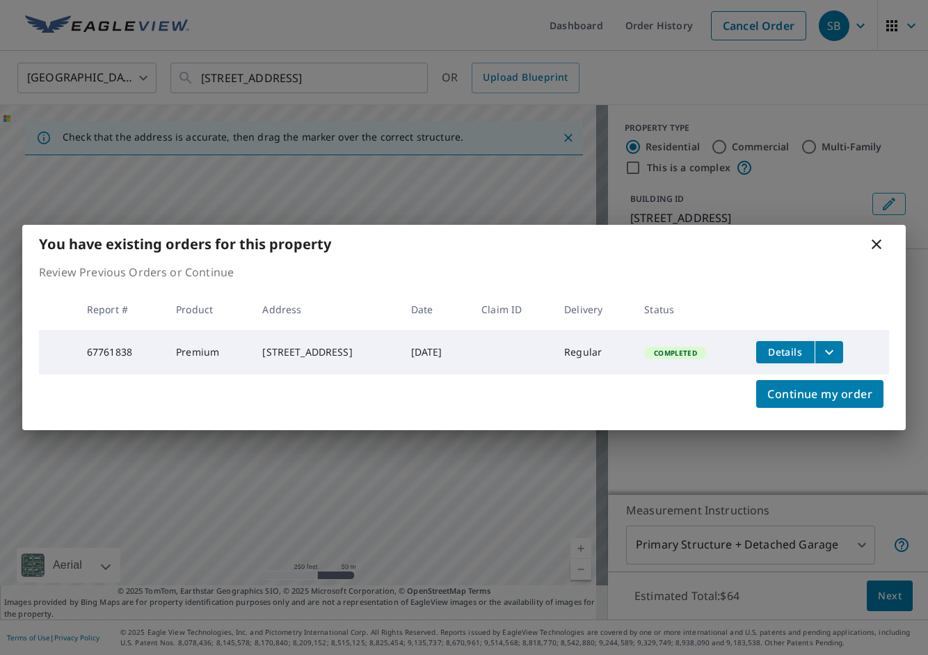
click at [843, 353] on button "filesDropdownBtn-67761838" at bounding box center [829, 352] width 29 height 22
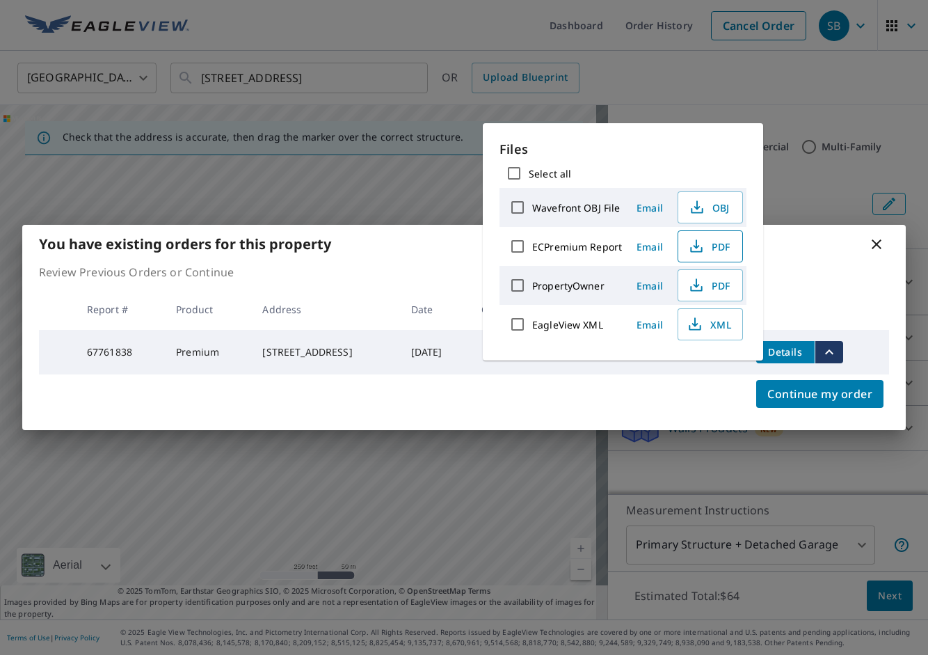
click at [708, 240] on span "PDF" at bounding box center [709, 246] width 45 height 17
drag, startPoint x: 459, startPoint y: 26, endPoint x: 488, endPoint y: 30, distance: 28.7
click at [459, 26] on div "You have existing orders for this property Review Previous Orders or Continue R…" at bounding box center [464, 327] width 928 height 655
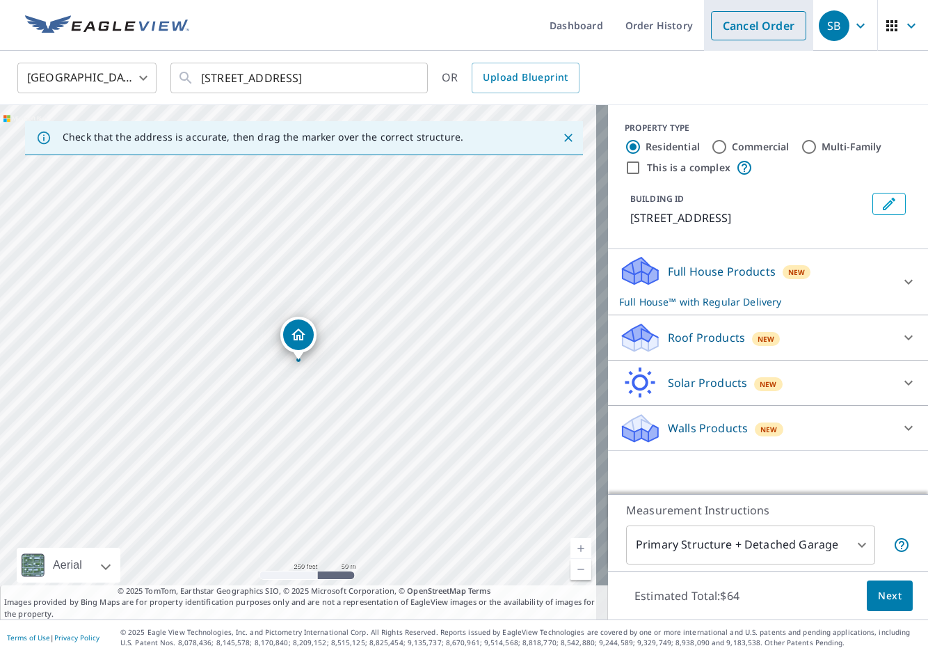
click at [730, 31] on link "Cancel Order" at bounding box center [758, 25] width 95 height 29
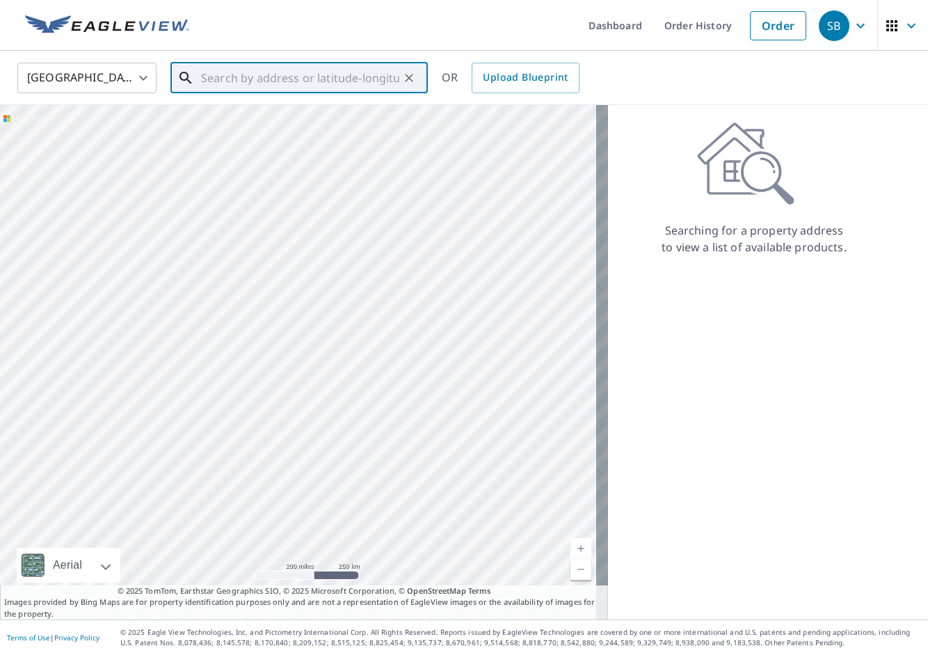
click at [245, 72] on input "text" at bounding box center [300, 77] width 198 height 39
paste input "[STREET_ADDRESS]"
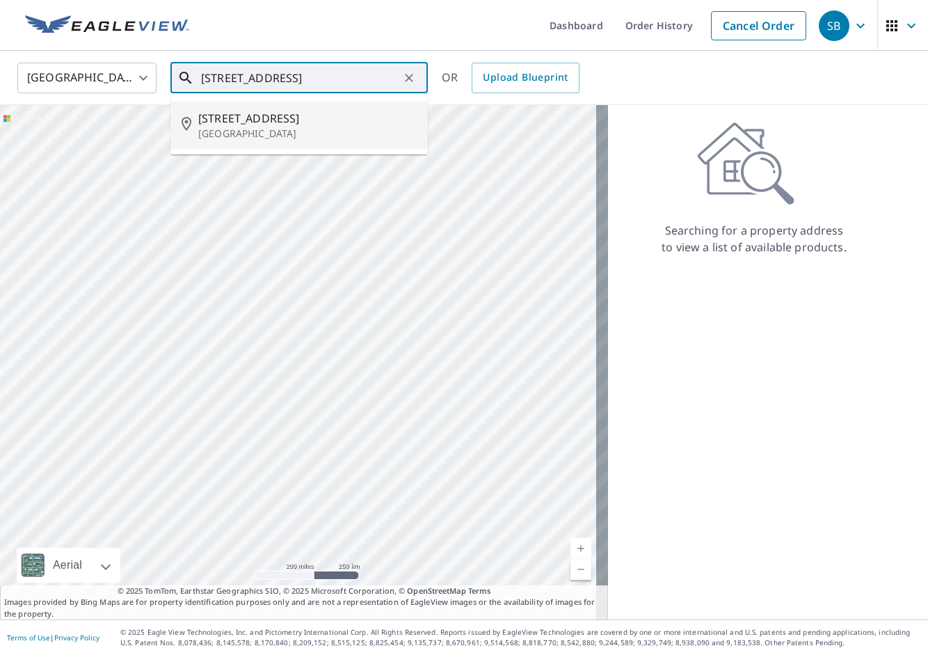
click at [291, 129] on p "[GEOGRAPHIC_DATA]" at bounding box center [307, 134] width 218 height 14
type input "[STREET_ADDRESS]"
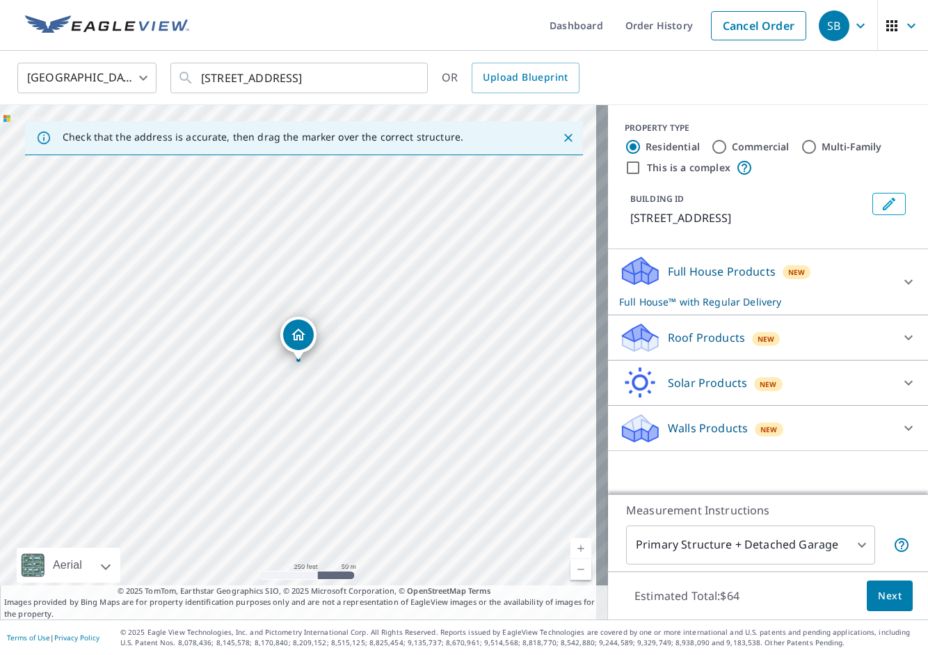
click at [758, 344] on span "New" at bounding box center [766, 338] width 17 height 11
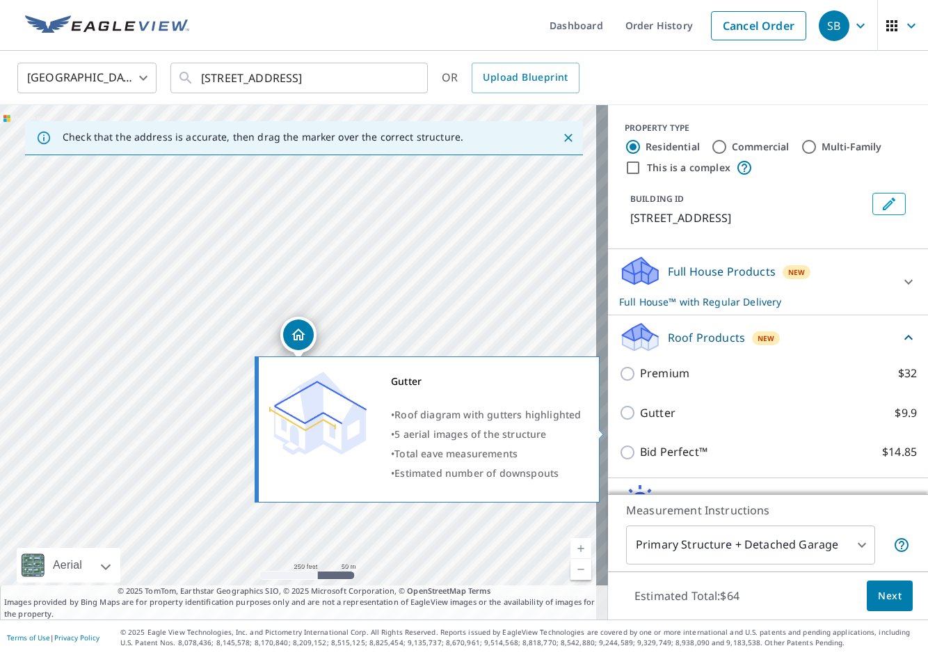
click at [625, 421] on input "Gutter $9.9" at bounding box center [629, 412] width 21 height 17
checkbox input "true"
checkbox input "false"
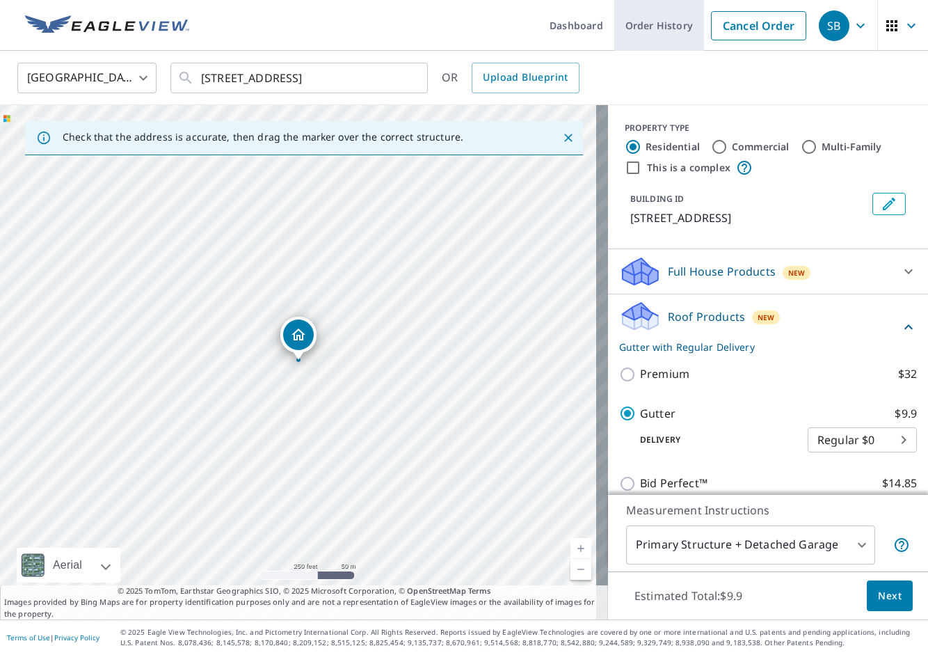
click at [621, 26] on link "Order History" at bounding box center [659, 25] width 90 height 51
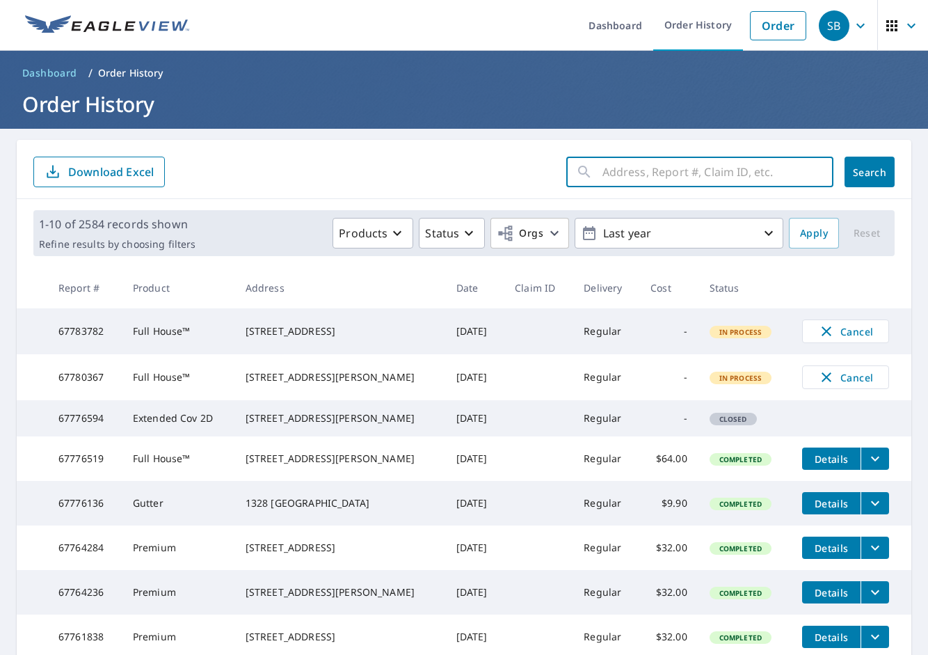
click at [699, 180] on input "text" at bounding box center [718, 171] width 231 height 39
paste input "[STREET_ADDRESS]"
type input "[STREET_ADDRESS]"
click at [856, 177] on span "Search" at bounding box center [870, 172] width 28 height 13
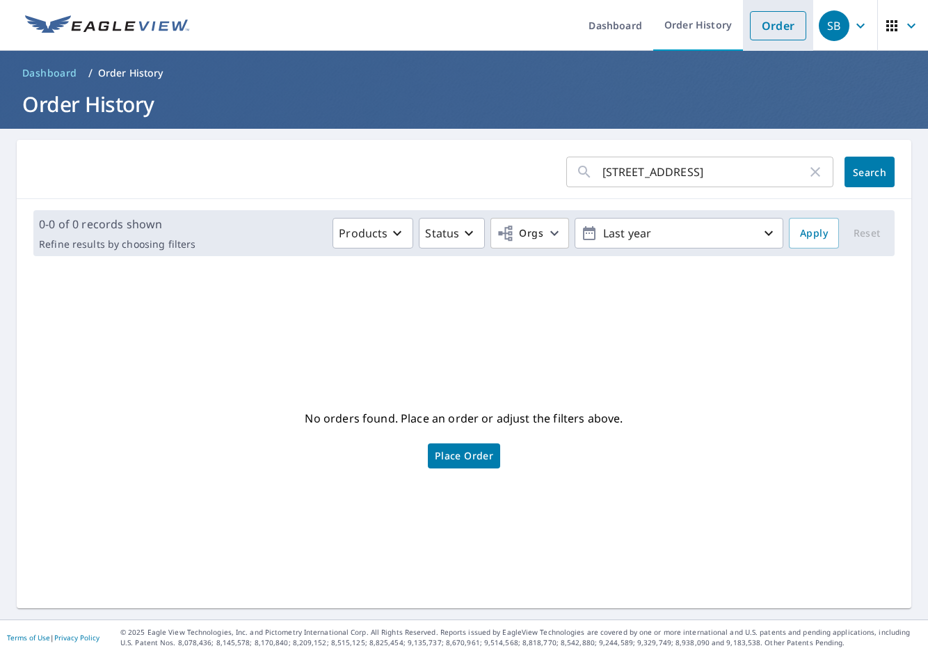
click at [750, 35] on link "Order" at bounding box center [778, 25] width 56 height 29
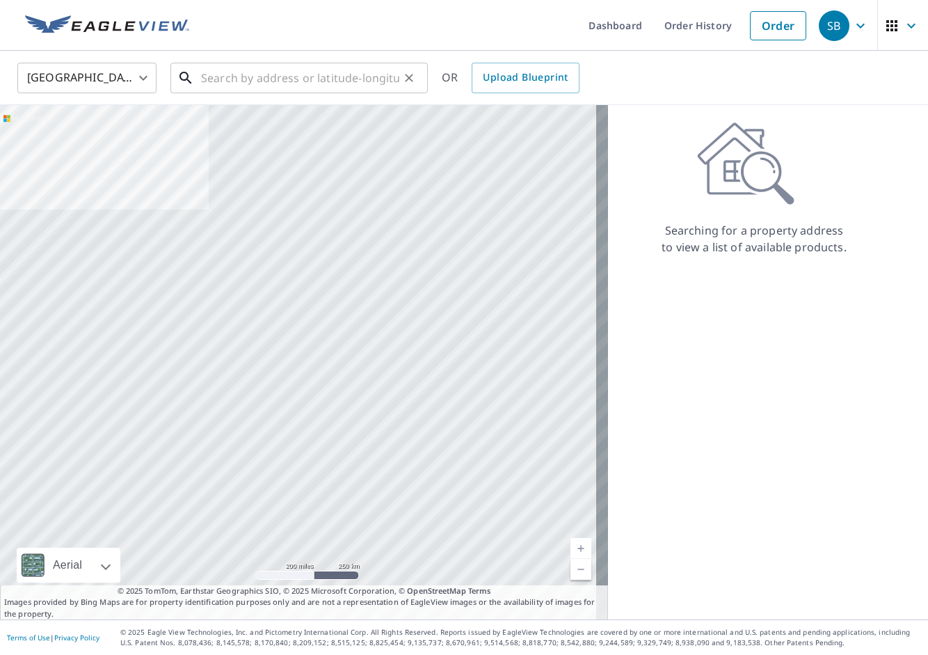
click at [243, 74] on input "text" at bounding box center [300, 77] width 198 height 39
paste input "[STREET_ADDRESS]"
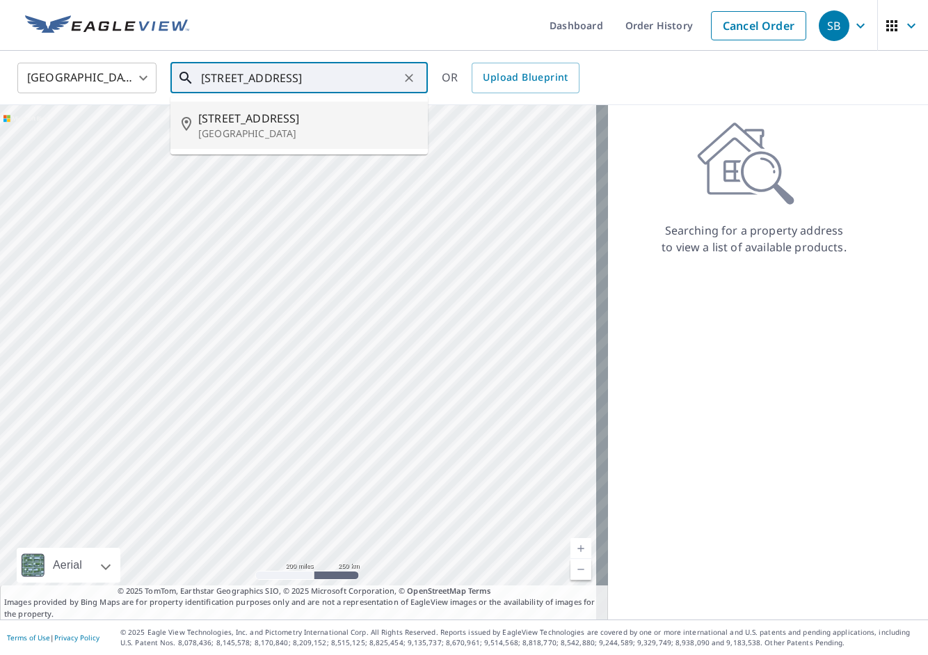
click at [250, 130] on p "[GEOGRAPHIC_DATA]" at bounding box center [307, 134] width 218 height 14
type input "[STREET_ADDRESS]"
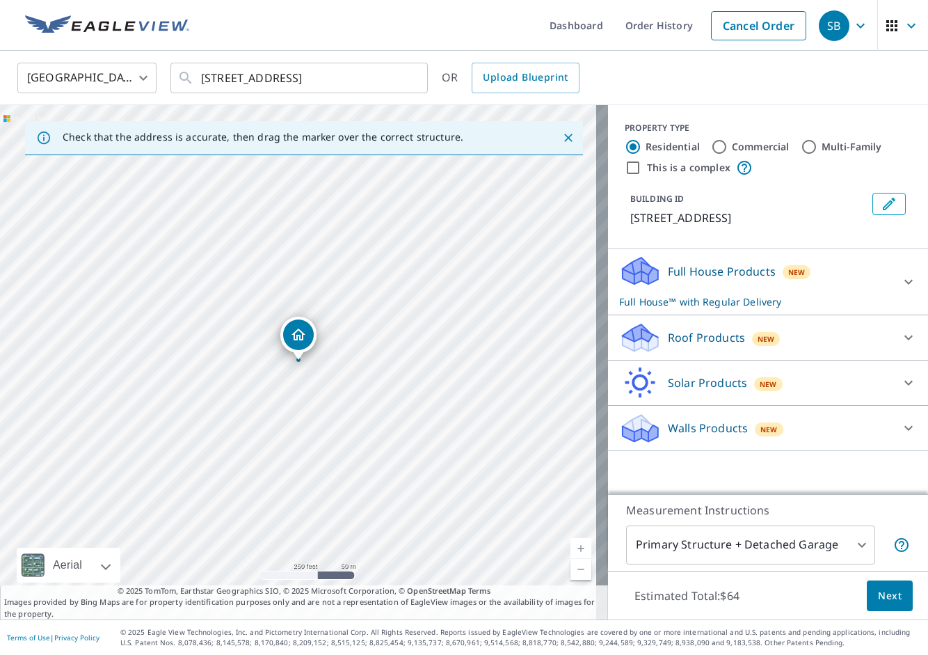
click at [653, 341] on div "Roof Products New" at bounding box center [755, 337] width 273 height 33
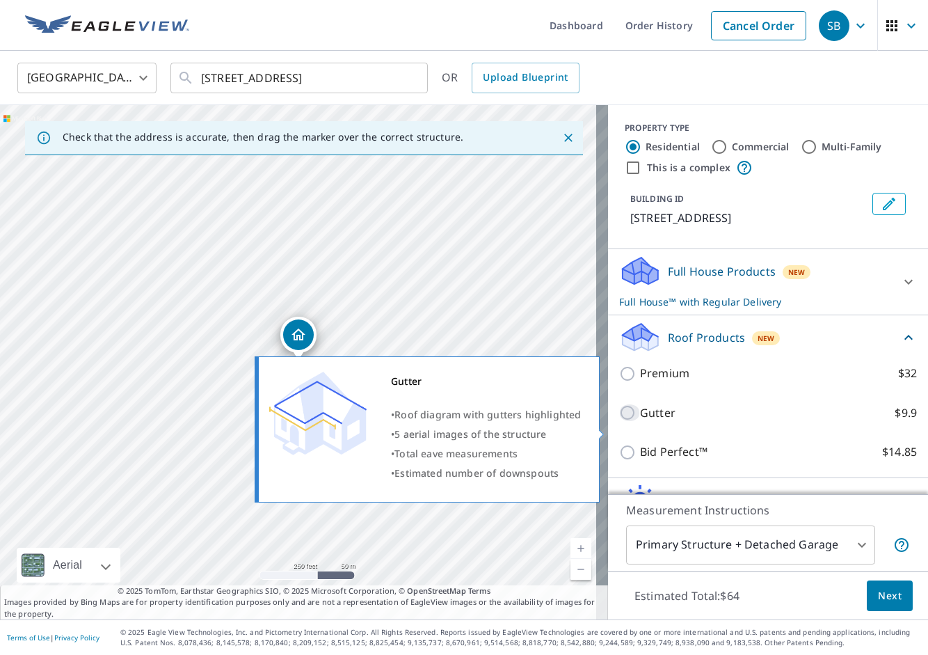
click at [619, 421] on input "Gutter $9.9" at bounding box center [629, 412] width 21 height 17
checkbox input "true"
checkbox input "false"
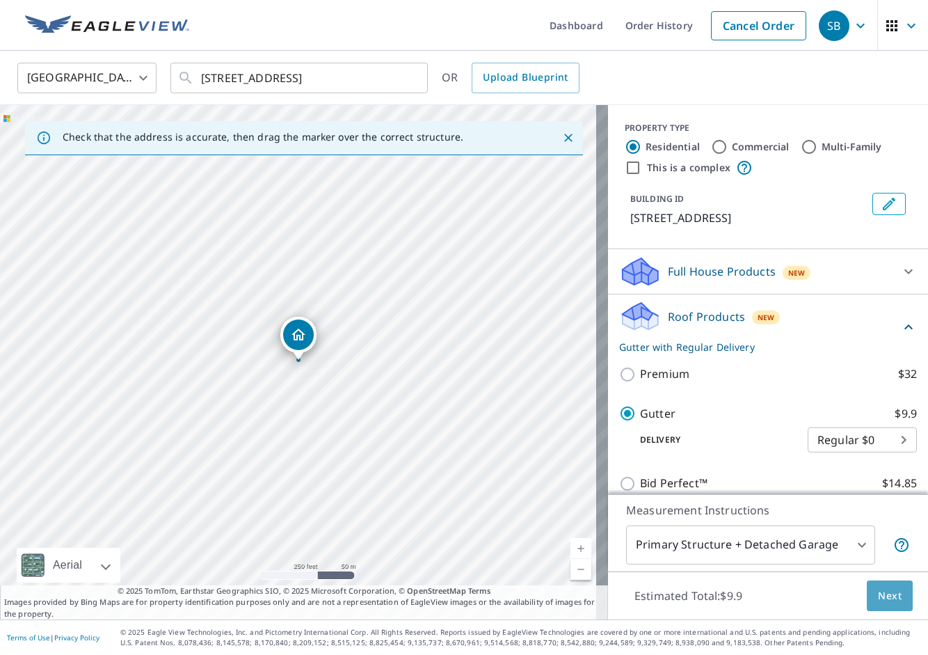
click at [895, 587] on button "Next" at bounding box center [890, 595] width 46 height 31
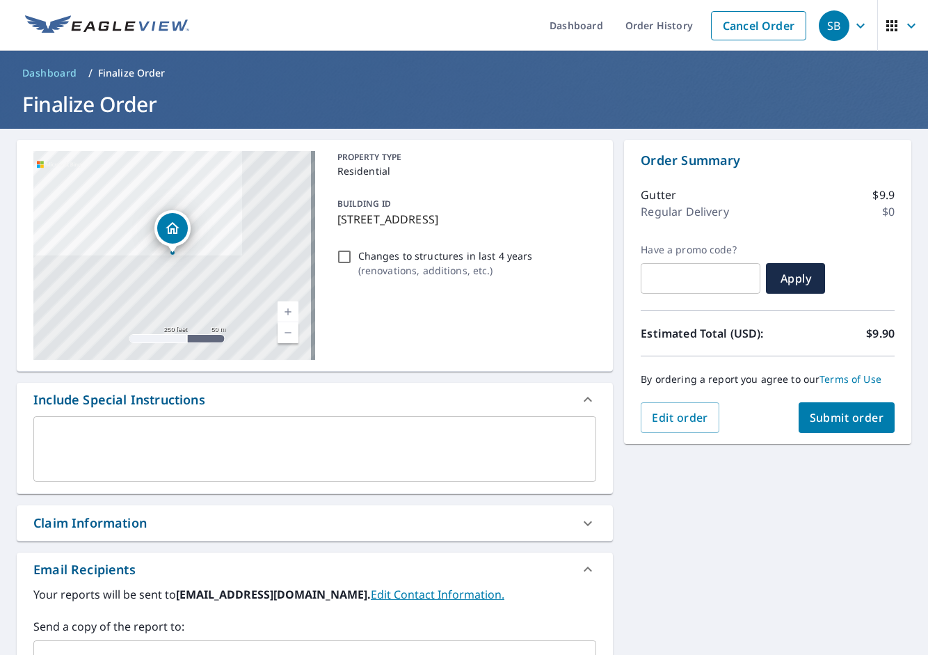
scroll to position [93, 0]
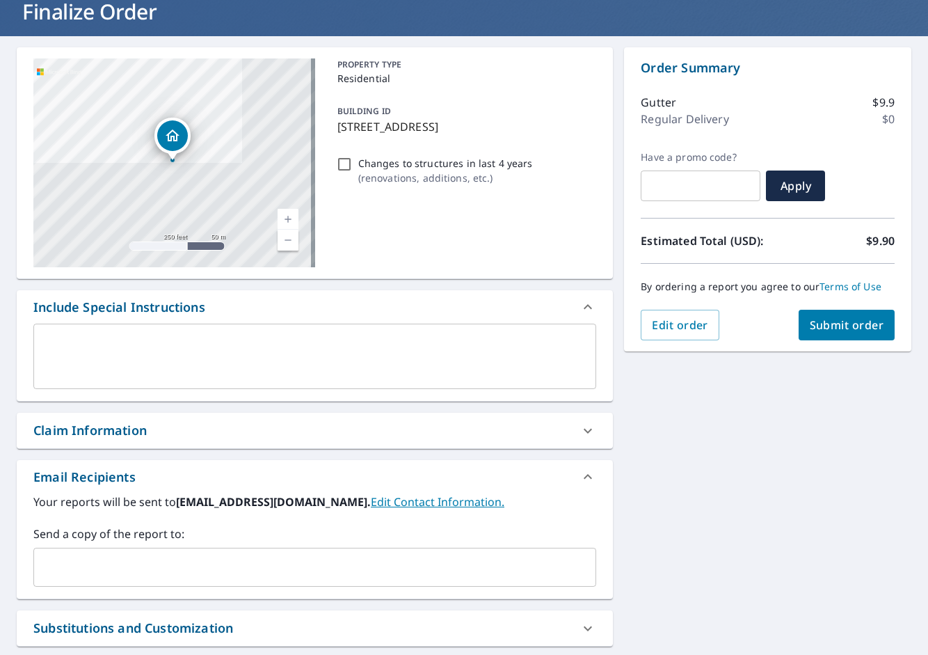
click at [230, 557] on input "text" at bounding box center [304, 567] width 529 height 26
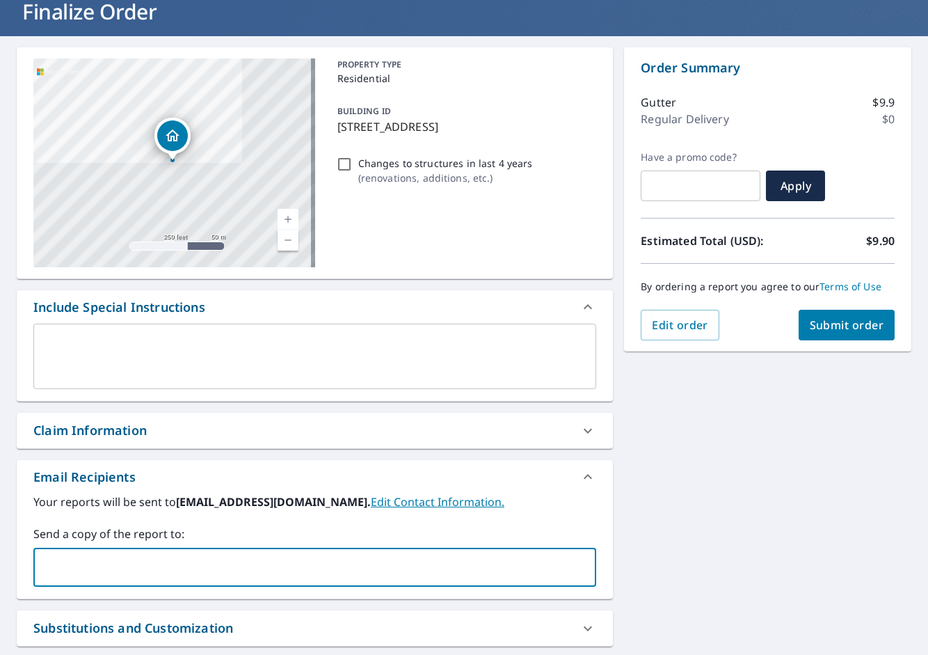
paste input "[PERSON_NAME][EMAIL_ADDRESS][DOMAIN_NAME]"
type input "[PERSON_NAME][EMAIL_ADDRESS][DOMAIN_NAME]"
checkbox input "true"
click at [292, 572] on input "text" at bounding box center [430, 567] width 277 height 26
paste input "[PERSON_NAME][EMAIL_ADDRESS][PERSON_NAME][DOMAIN_NAME]"
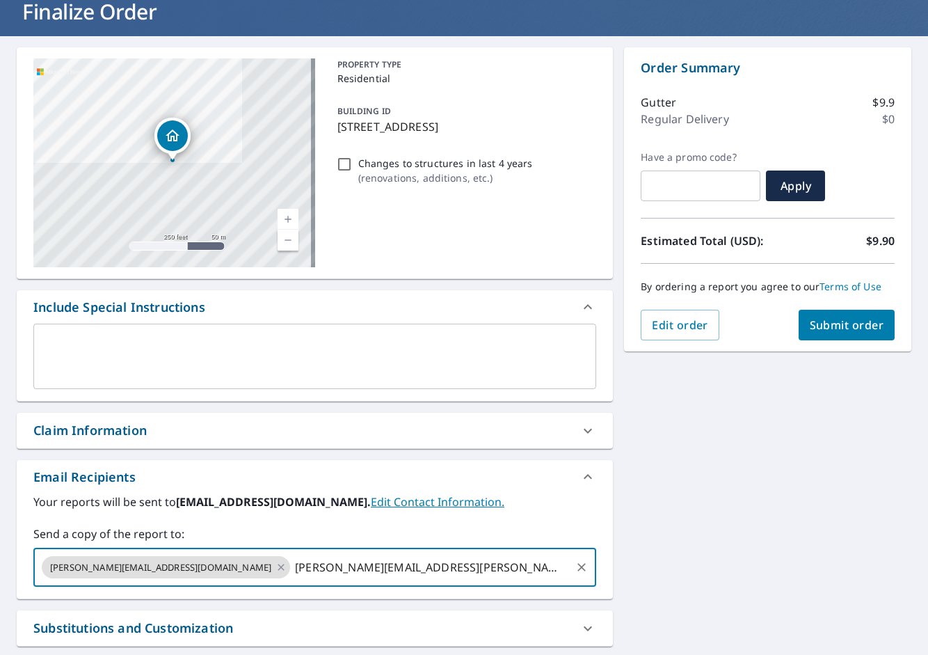
type input "[PERSON_NAME][EMAIL_ADDRESS][PERSON_NAME][DOMAIN_NAME]"
checkbox input "true"
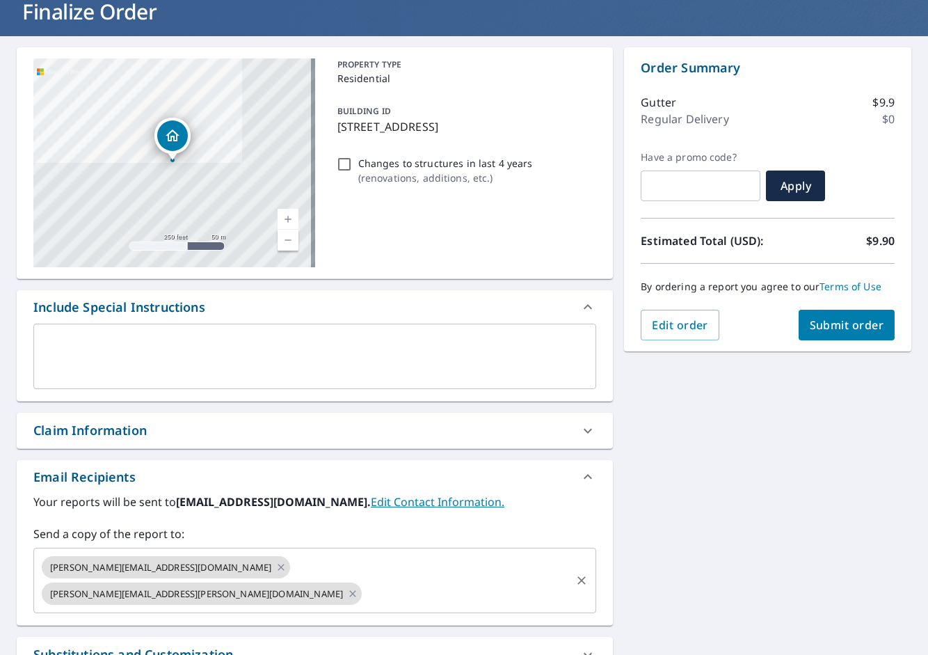
click at [433, 580] on input "text" at bounding box center [466, 593] width 205 height 26
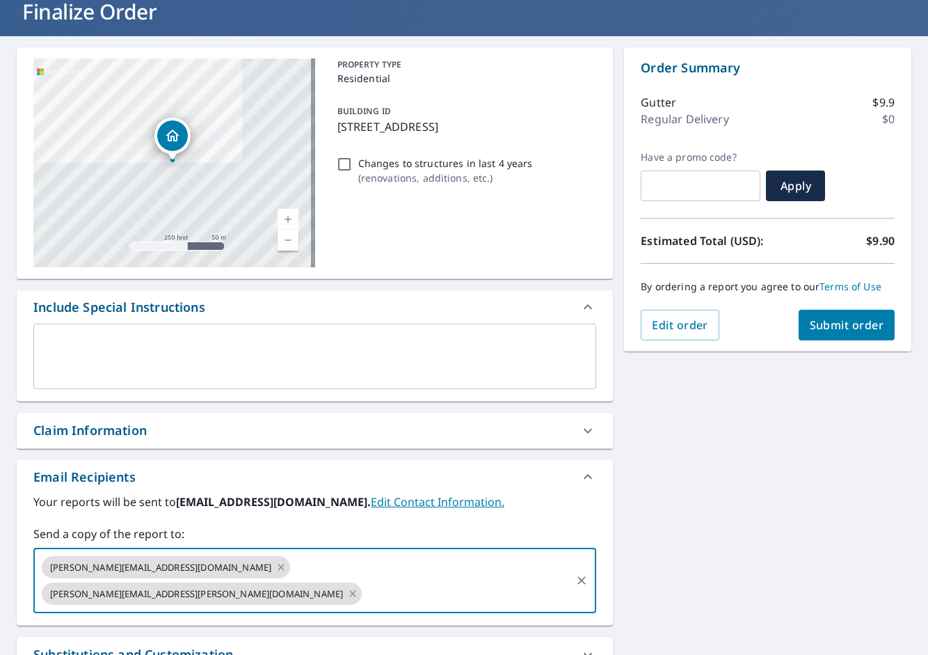
paste input "[PERSON_NAME][EMAIL_ADDRESS][PERSON_NAME][DOMAIN_NAME]"
type input "[PERSON_NAME][EMAIL_ADDRESS][PERSON_NAME][DOMAIN_NAME]"
click at [711, 488] on div "[STREET_ADDRESS] A standard road map Aerial A detailed look from above Labels L…" at bounding box center [464, 405] width 928 height 738
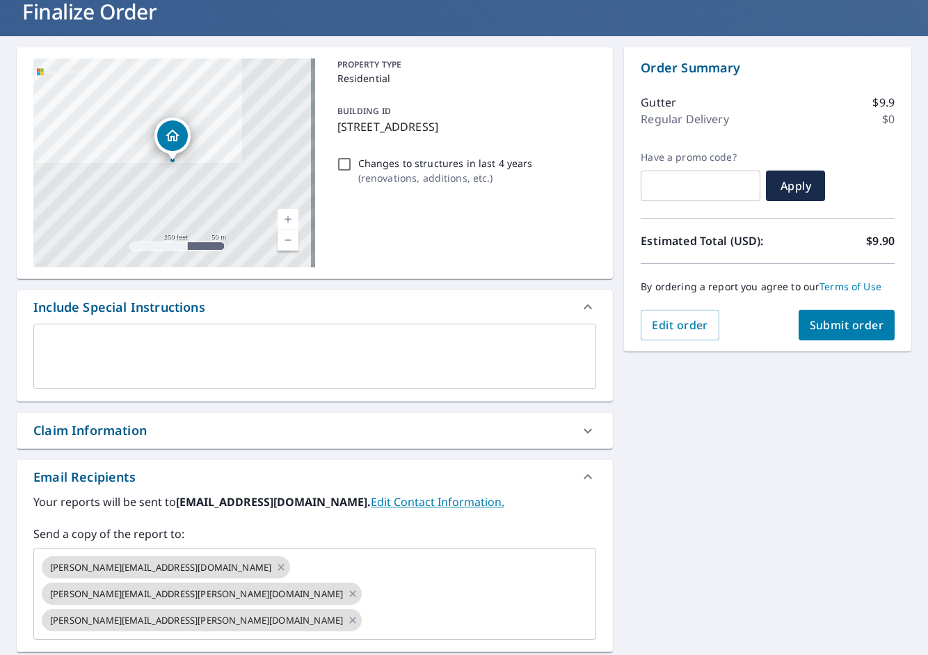
click at [831, 331] on span "Submit order" at bounding box center [847, 324] width 74 height 15
checkbox input "true"
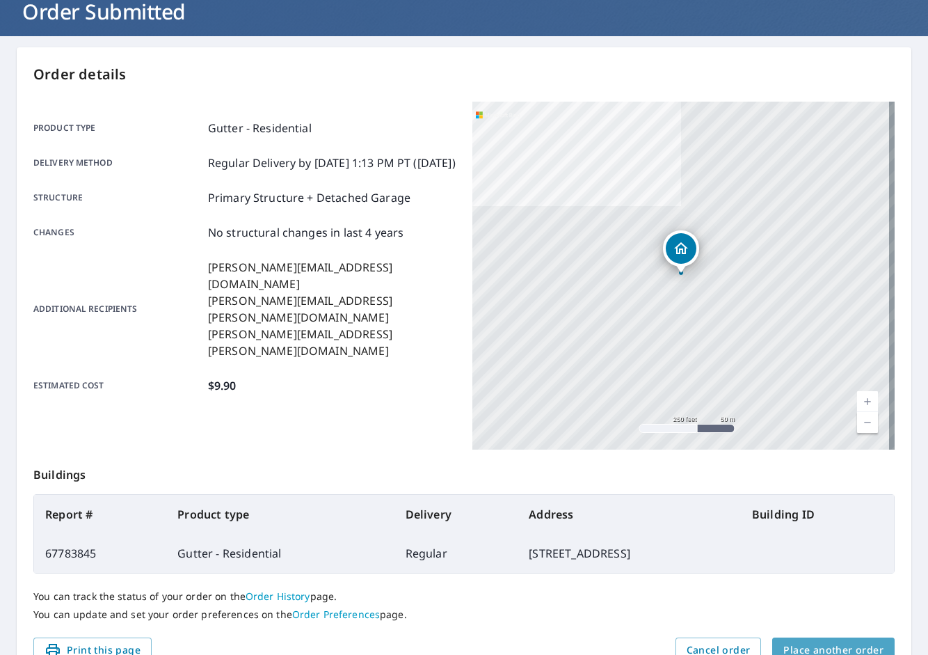
click at [809, 646] on span "Place another order" at bounding box center [833, 649] width 100 height 17
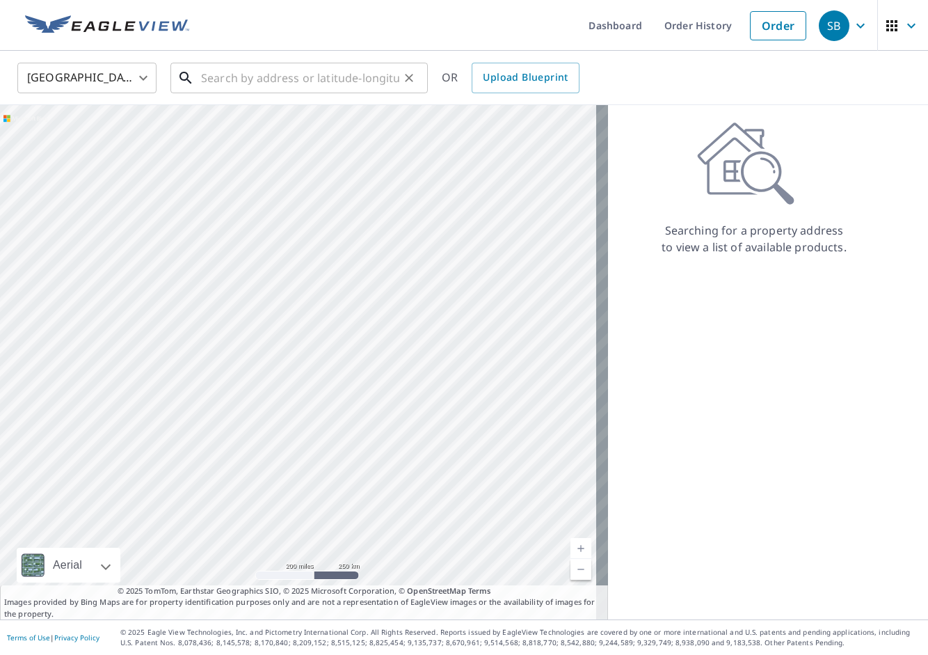
click at [283, 67] on input "text" at bounding box center [300, 77] width 198 height 39
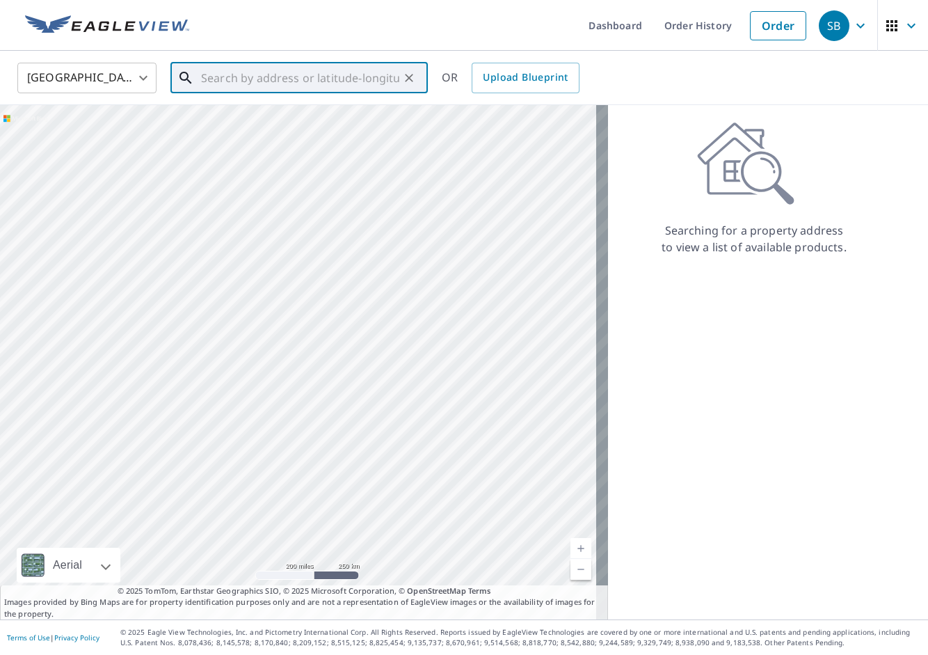
paste input "20 Wydown Ter"
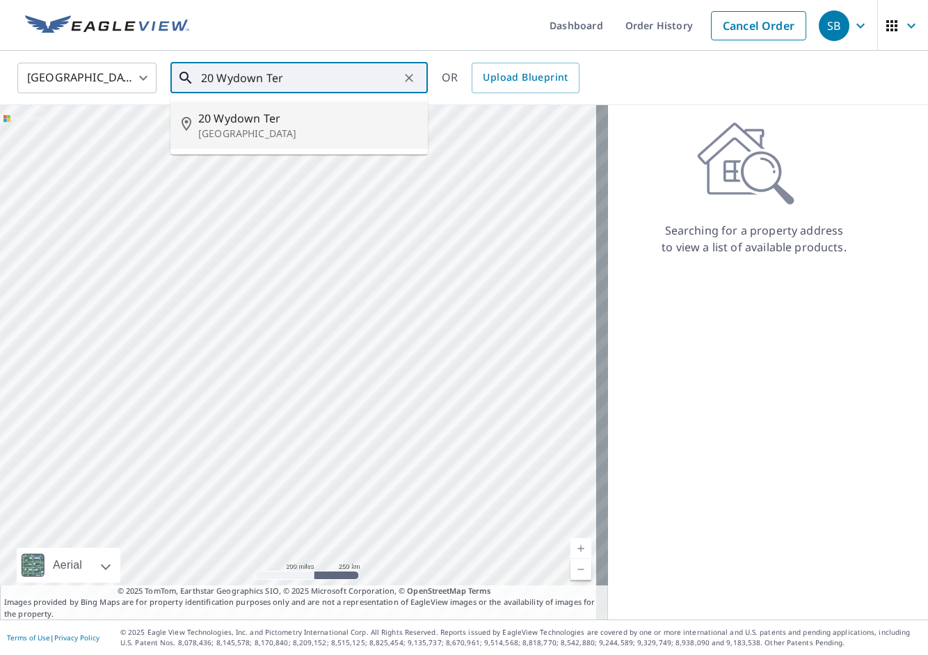
click at [283, 113] on span "20 Wydown Ter" at bounding box center [307, 118] width 218 height 17
type input "[STREET_ADDRESS]"
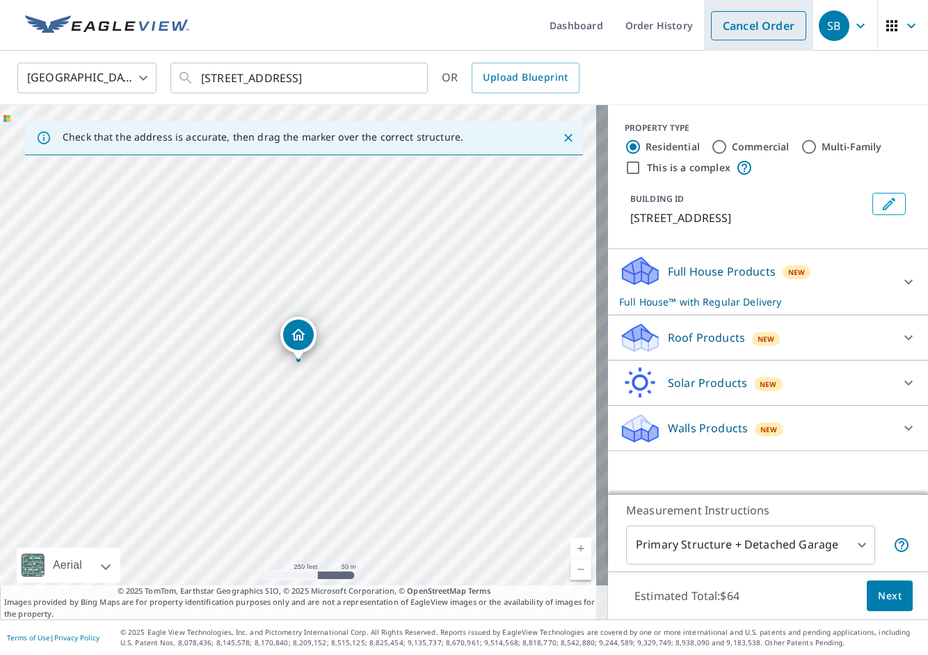
click at [757, 38] on link "Cancel Order" at bounding box center [758, 25] width 95 height 29
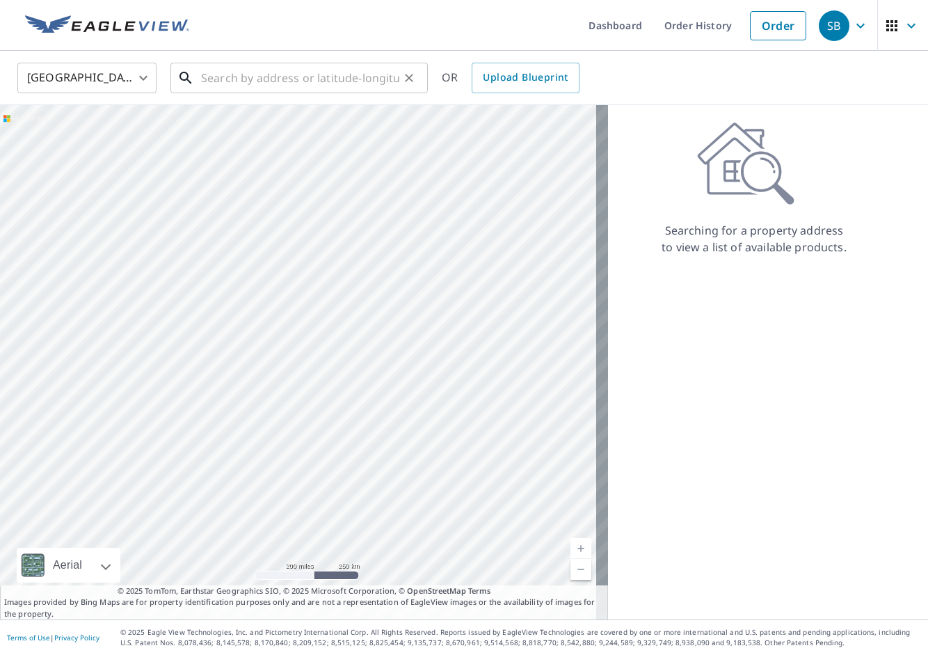
click at [214, 78] on input "text" at bounding box center [300, 77] width 198 height 39
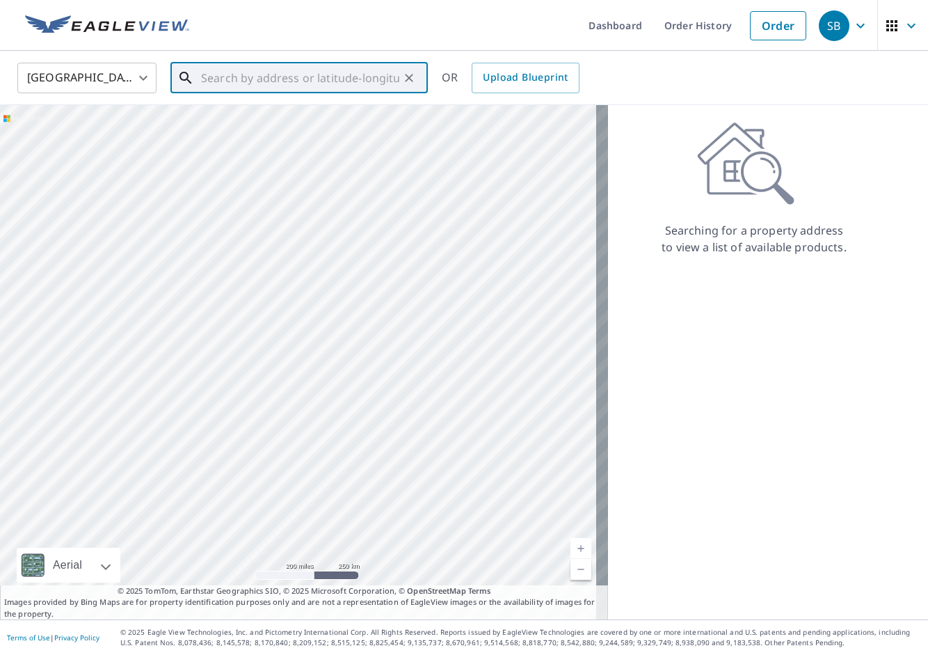
paste input "[STREET_ADDRESS][PERSON_NAME]"
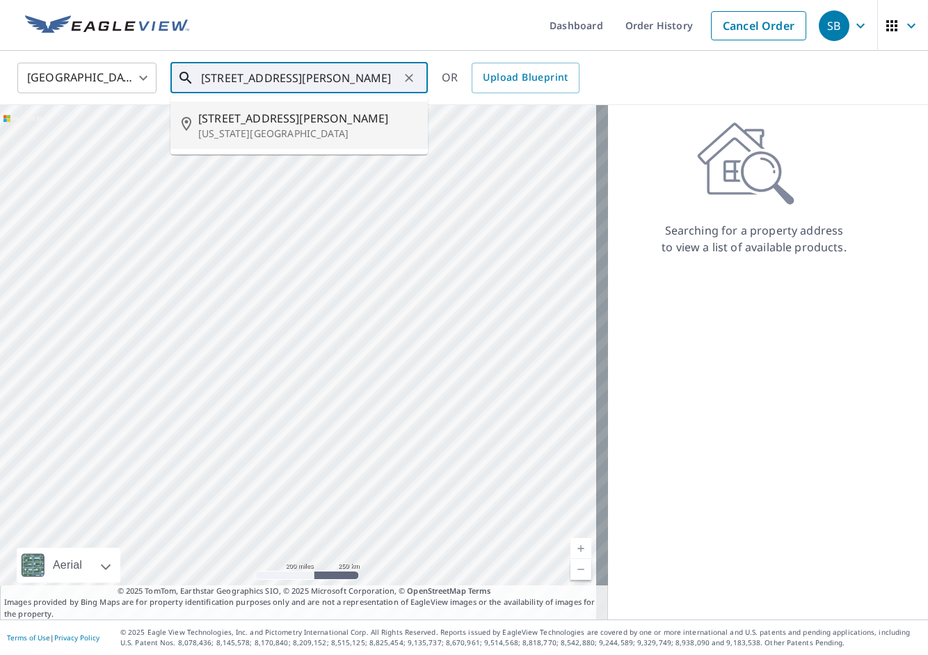
click at [241, 100] on ul "[STREET_ADDRESS][PERSON_NAME][US_STATE]" at bounding box center [298, 125] width 257 height 58
click at [247, 113] on span "[STREET_ADDRESS][PERSON_NAME]" at bounding box center [307, 118] width 218 height 17
type input "[STREET_ADDRESS][PERSON_NAME][US_STATE]"
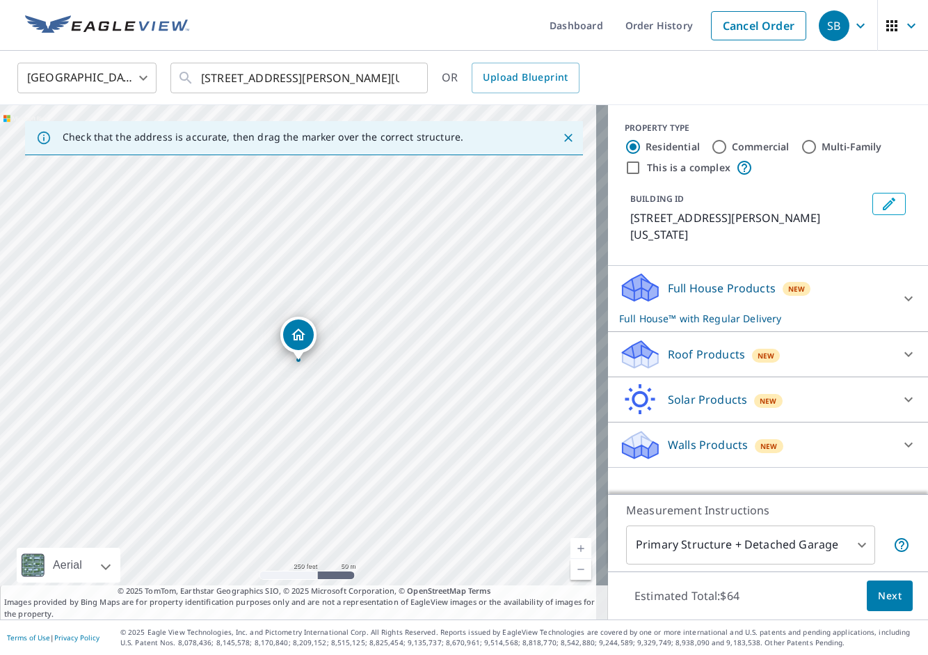
click at [758, 360] on span "New" at bounding box center [766, 355] width 17 height 11
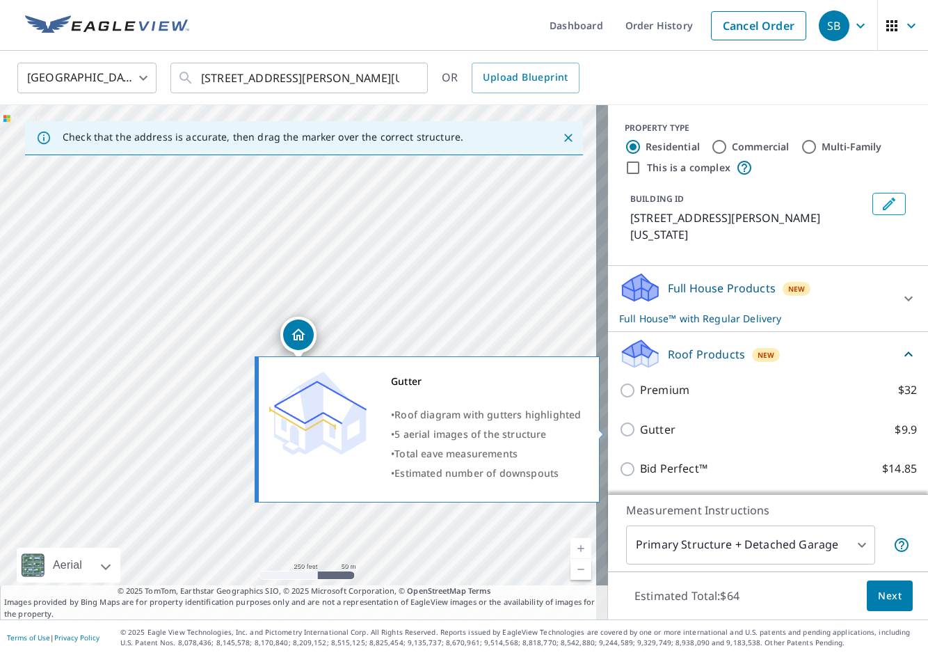
click at [648, 433] on p "Gutter" at bounding box center [657, 429] width 35 height 17
click at [640, 433] on input "Gutter $9.9" at bounding box center [629, 429] width 21 height 17
checkbox input "true"
checkbox input "false"
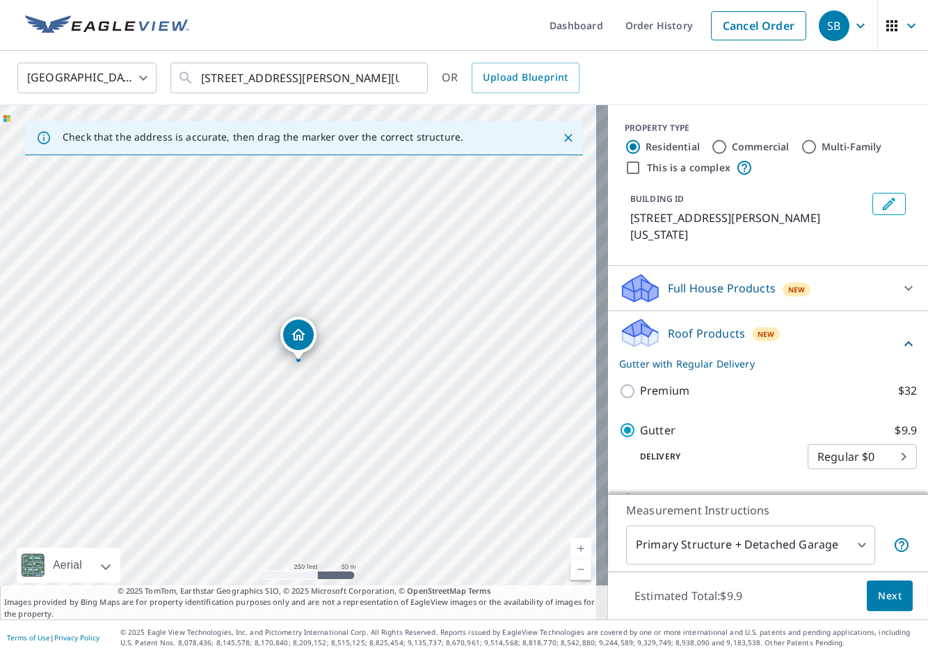
click at [878, 594] on span "Next" at bounding box center [890, 595] width 24 height 17
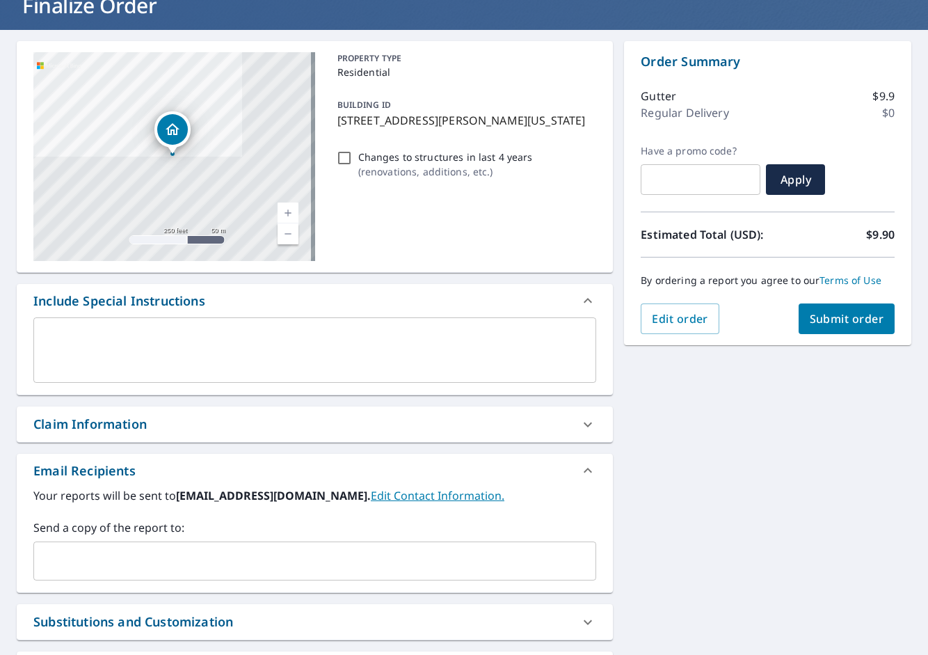
scroll to position [139, 0]
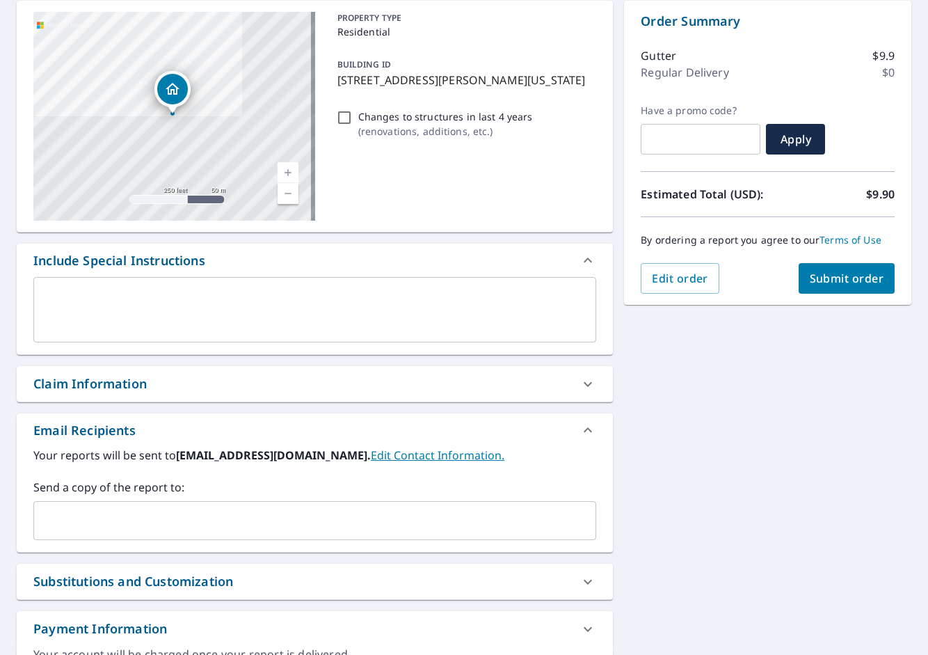
click at [260, 528] on input "text" at bounding box center [304, 520] width 529 height 26
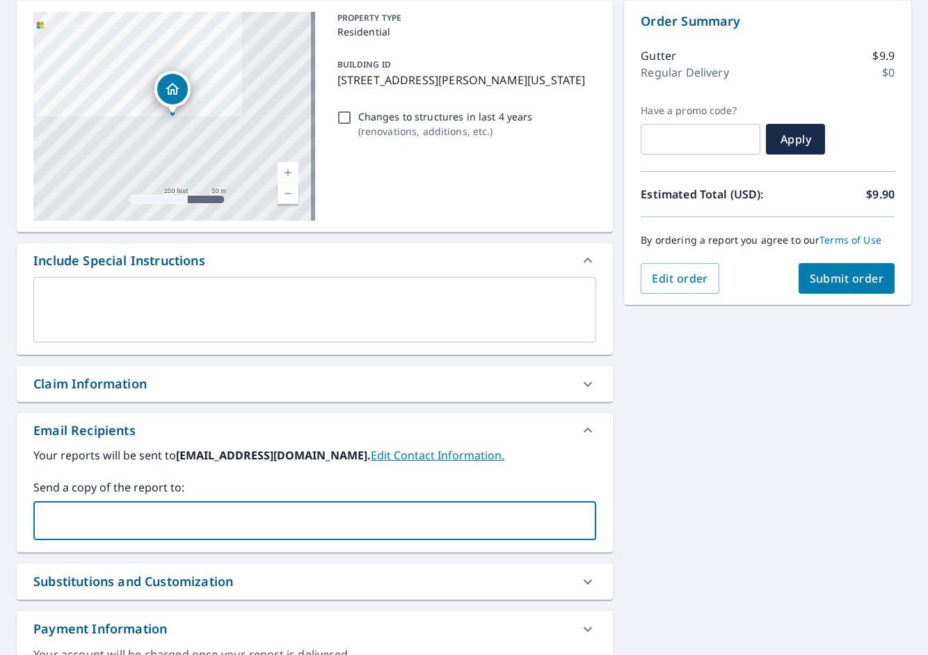
paste input "[PERSON_NAME][EMAIL_ADDRESS][DOMAIN_NAME]"
type input "[PERSON_NAME][EMAIL_ADDRESS][DOMAIN_NAME]"
checkbox input "true"
click at [292, 522] on input "text" at bounding box center [430, 520] width 277 height 26
paste input "[PERSON_NAME][EMAIL_ADDRESS][PERSON_NAME][DOMAIN_NAME]"
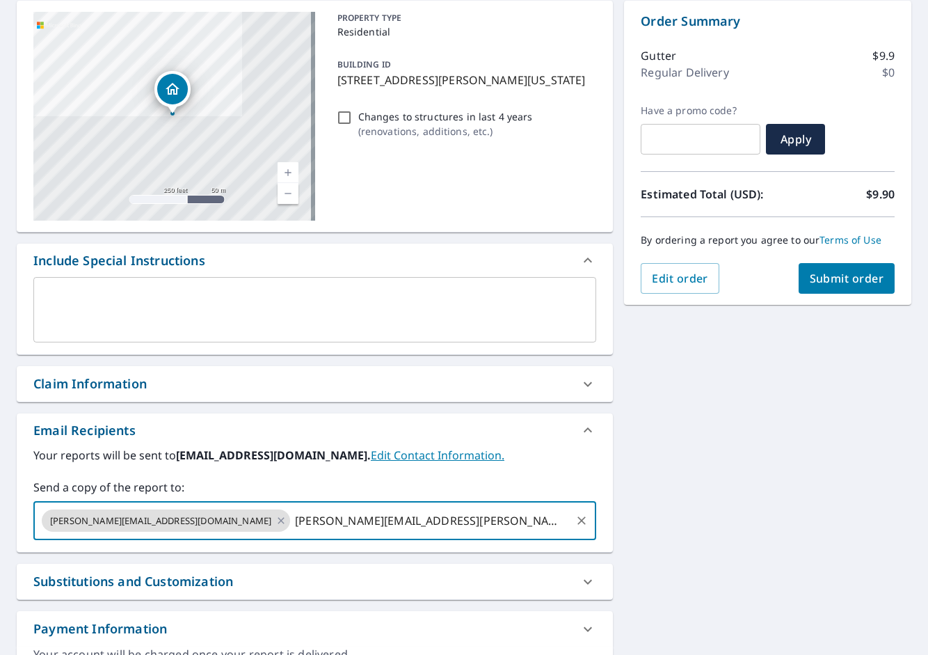
type input "[PERSON_NAME][EMAIL_ADDRESS][PERSON_NAME][DOMAIN_NAME]"
checkbox input "true"
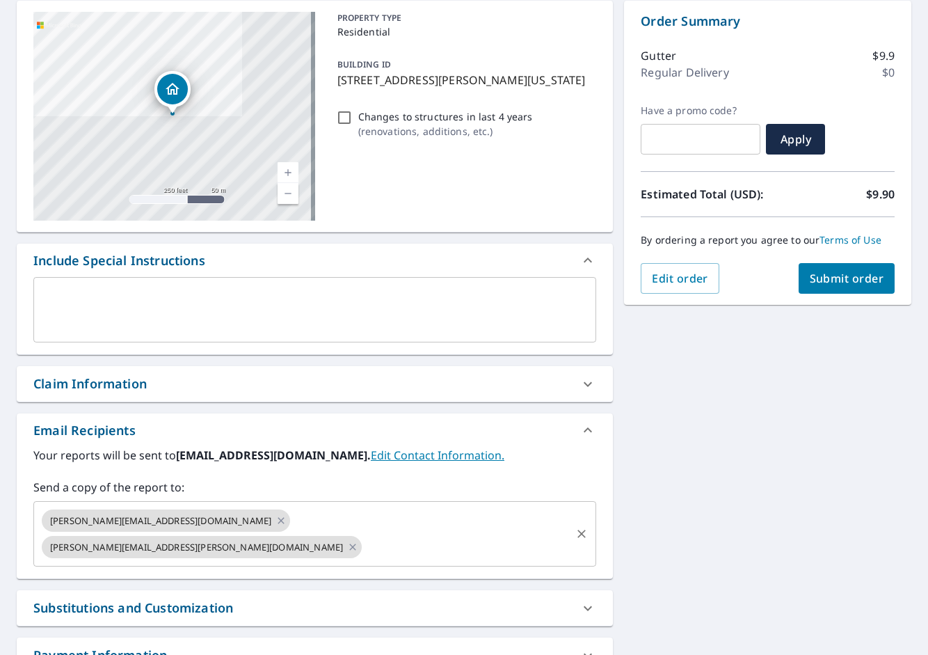
click at [451, 534] on input "text" at bounding box center [466, 547] width 205 height 26
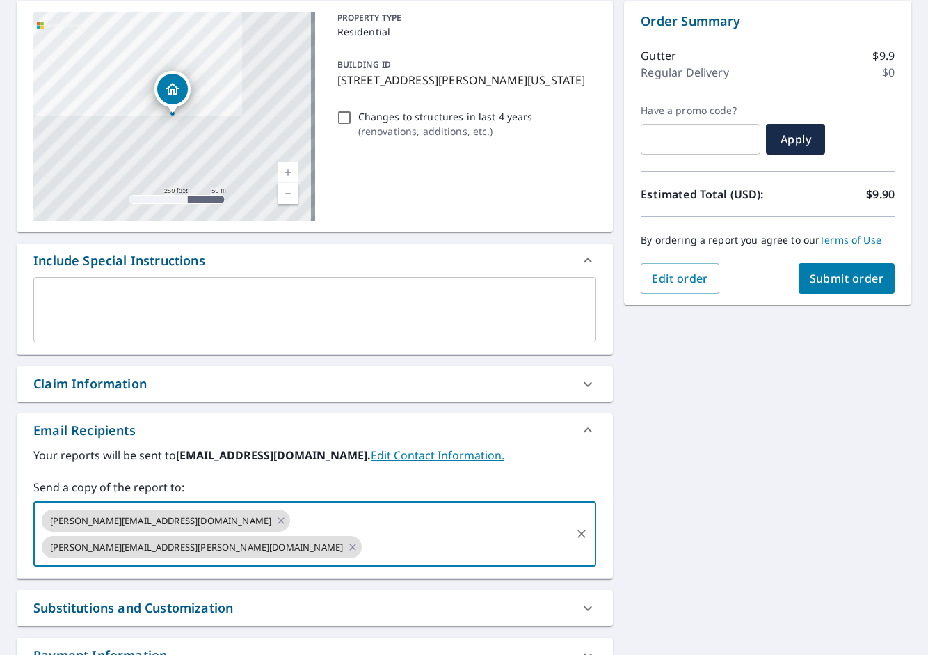
paste input "[PERSON_NAME][EMAIL_ADDRESS][PERSON_NAME][DOMAIN_NAME]"
type input "[PERSON_NAME][EMAIL_ADDRESS][PERSON_NAME][DOMAIN_NAME]"
drag, startPoint x: 792, startPoint y: 376, endPoint x: 799, endPoint y: 344, distance: 32.8
click at [794, 362] on div "[STREET_ADDRESS][PERSON_NAME][US_STATE] Aerial Road A standard road map Aerial …" at bounding box center [464, 359] width 928 height 738
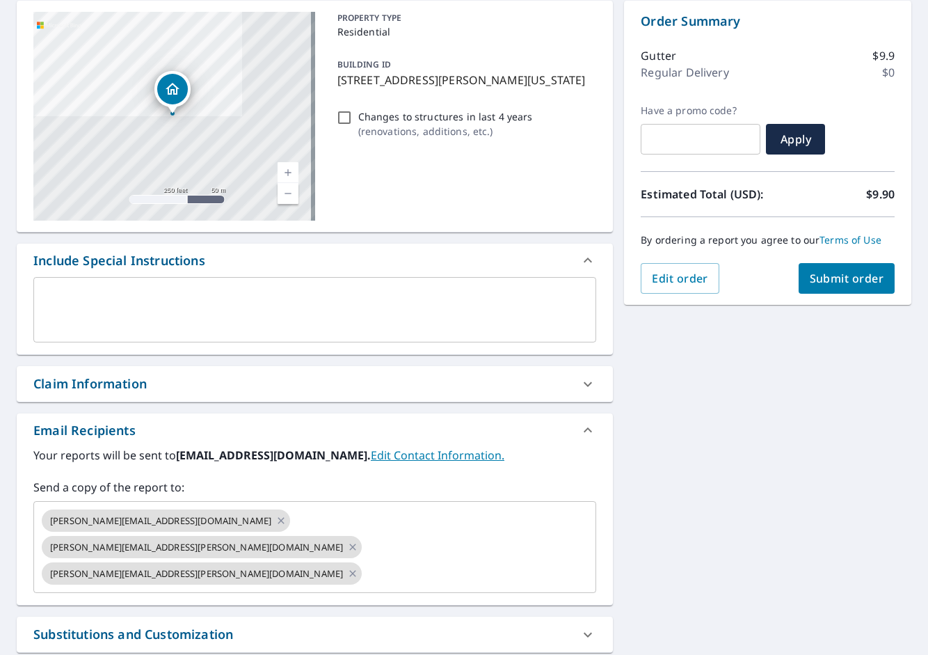
click at [829, 276] on span "Submit order" at bounding box center [847, 278] width 74 height 15
checkbox input "true"
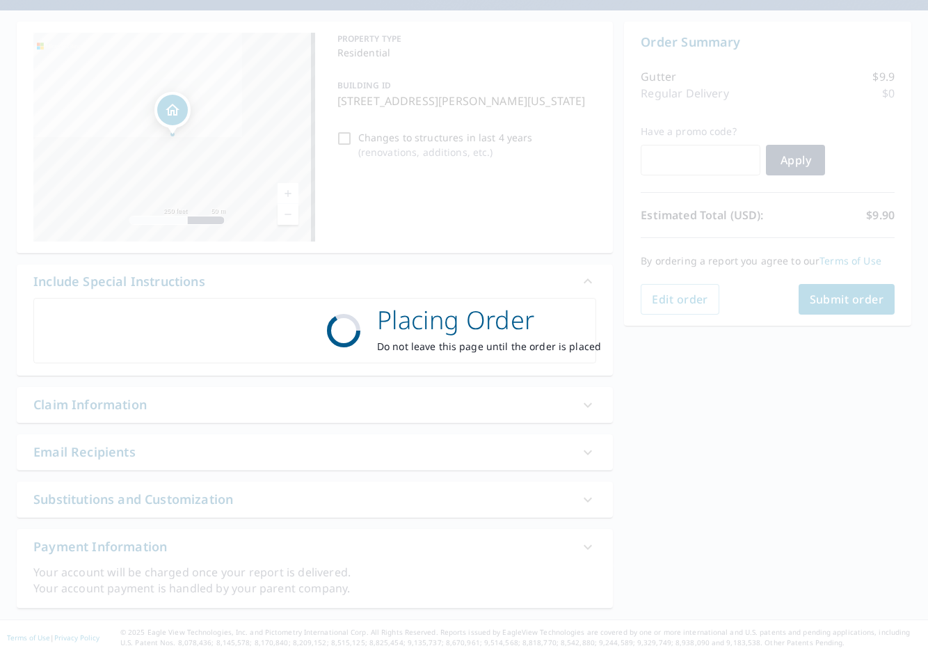
scroll to position [118, 0]
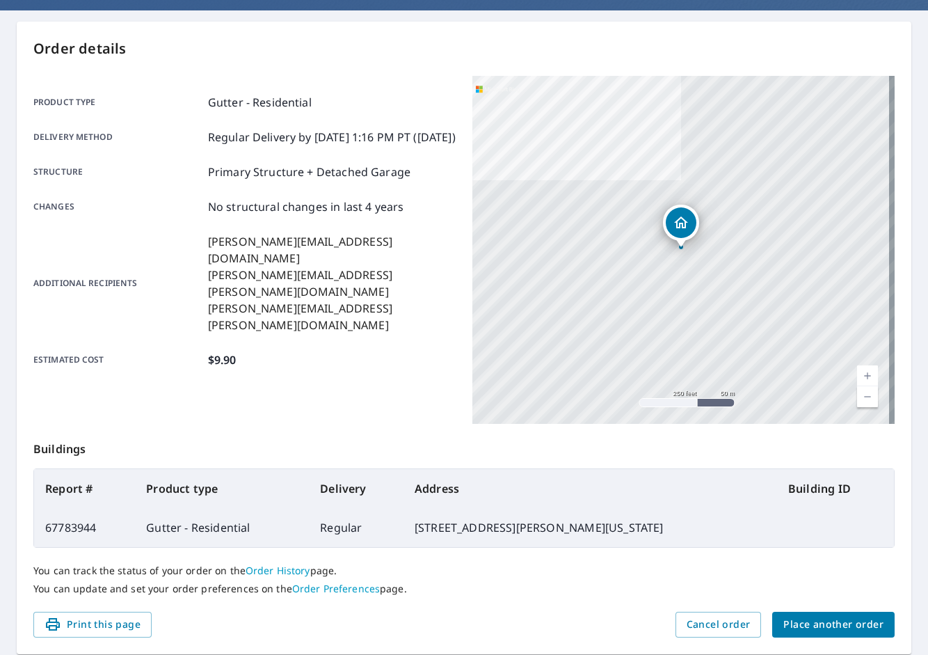
click at [800, 616] on span "Place another order" at bounding box center [833, 624] width 100 height 17
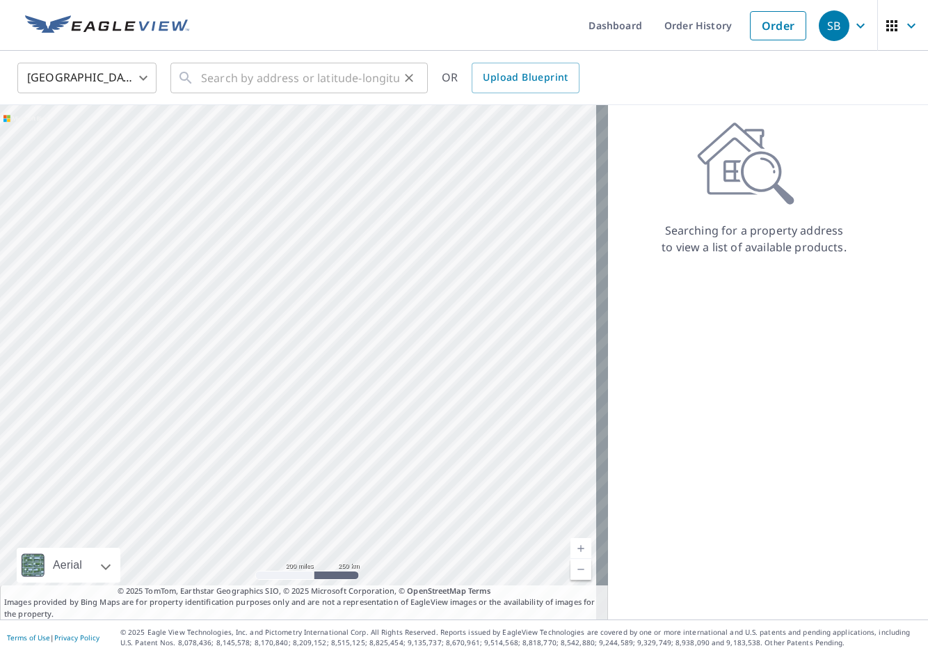
click at [198, 67] on div "​" at bounding box center [298, 78] width 257 height 31
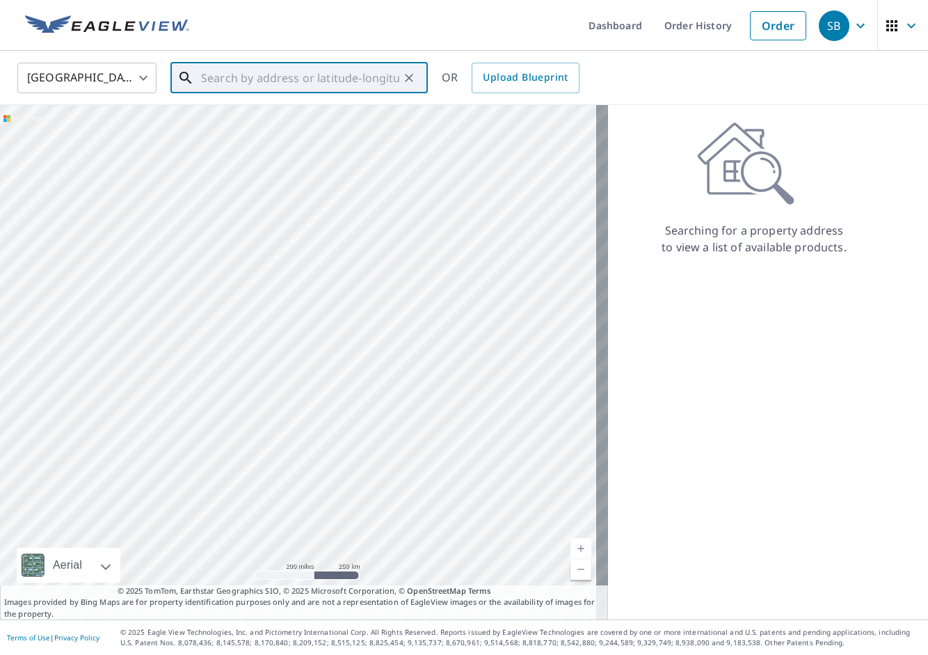
paste input "[STREET_ADDRESS][PERSON_NAME]"
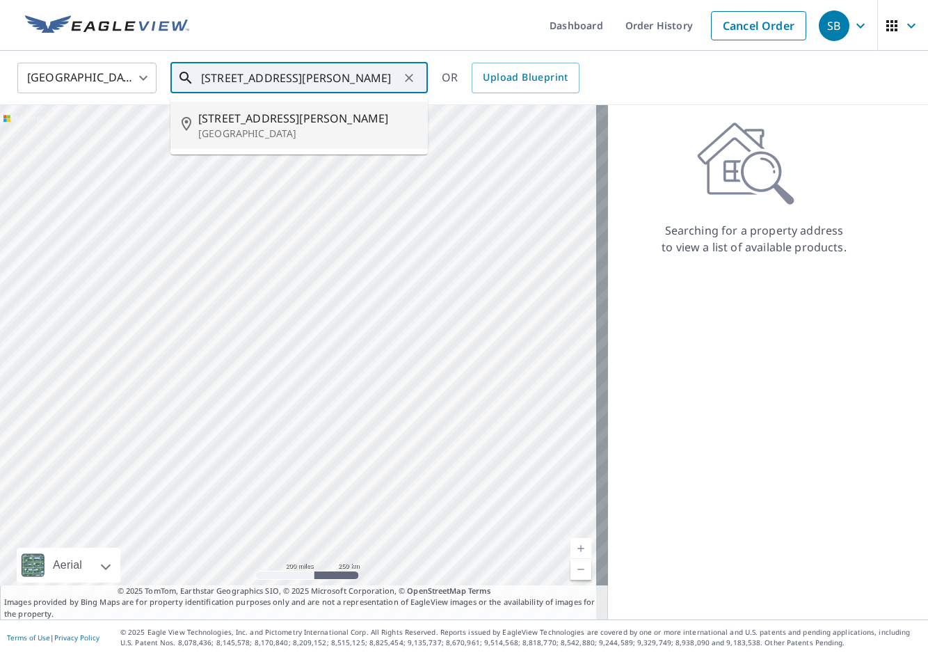
click at [254, 118] on span "[STREET_ADDRESS][PERSON_NAME]" at bounding box center [307, 118] width 218 height 17
type input "[STREET_ADDRESS][PERSON_NAME]"
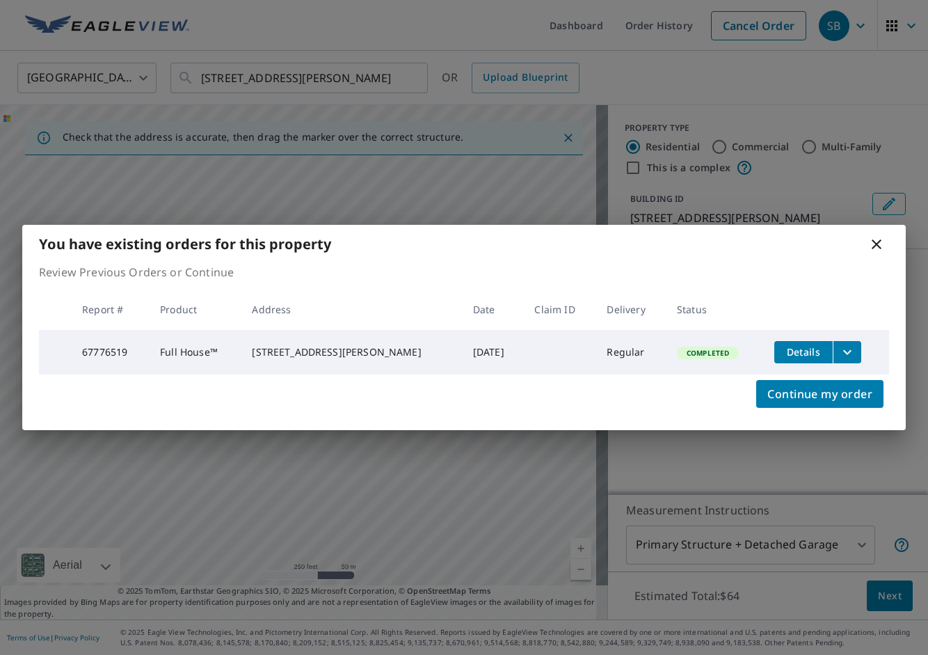
click at [850, 353] on button "filesDropdownBtn-67776519" at bounding box center [847, 352] width 29 height 22
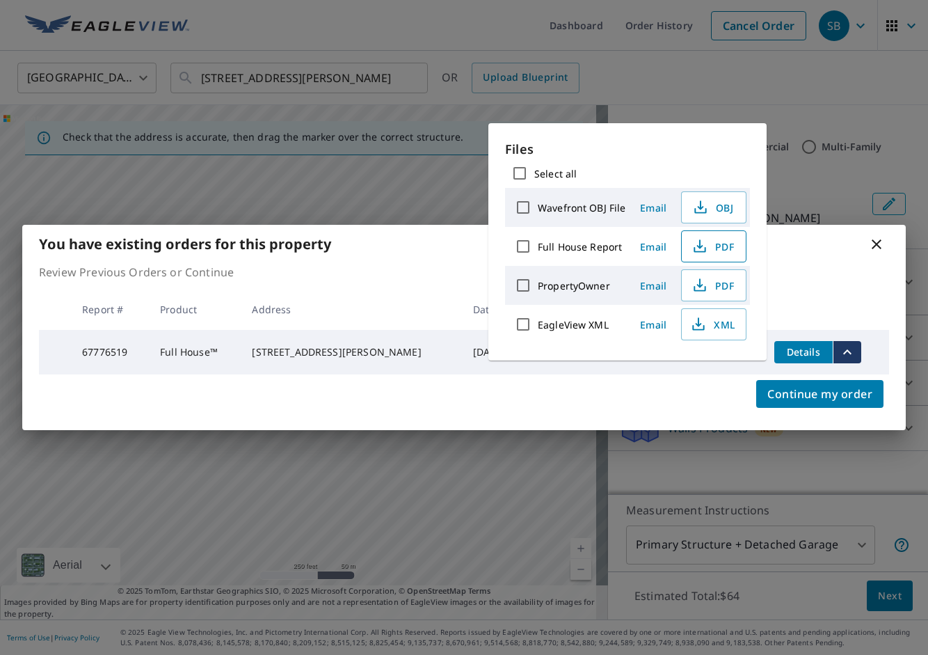
click at [692, 242] on icon "button" at bounding box center [700, 246] width 17 height 17
click at [455, 31] on div "You have existing orders for this property Review Previous Orders or Continue R…" at bounding box center [464, 327] width 928 height 655
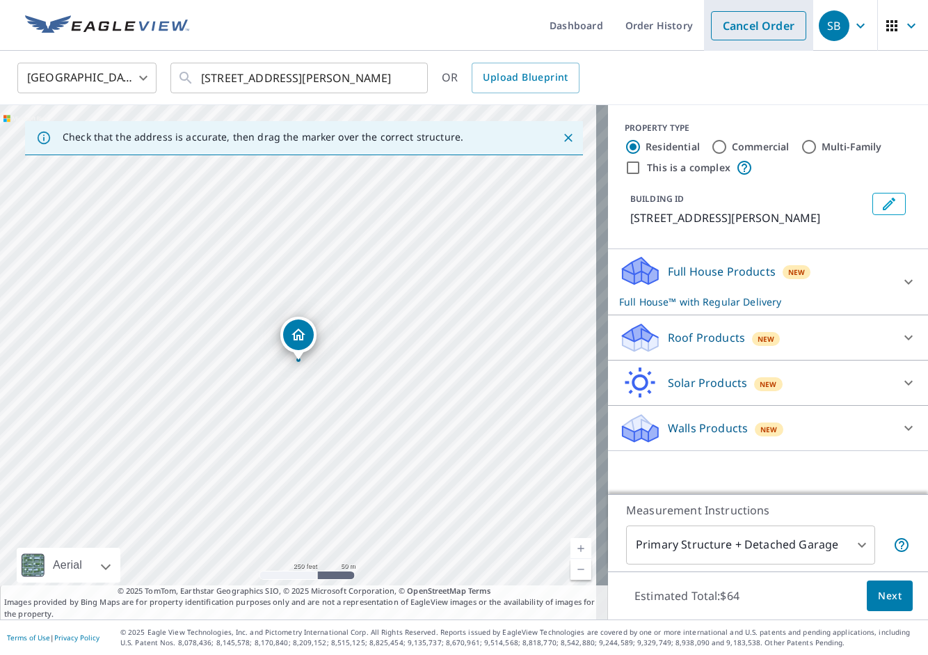
click at [753, 35] on link "Cancel Order" at bounding box center [758, 25] width 95 height 29
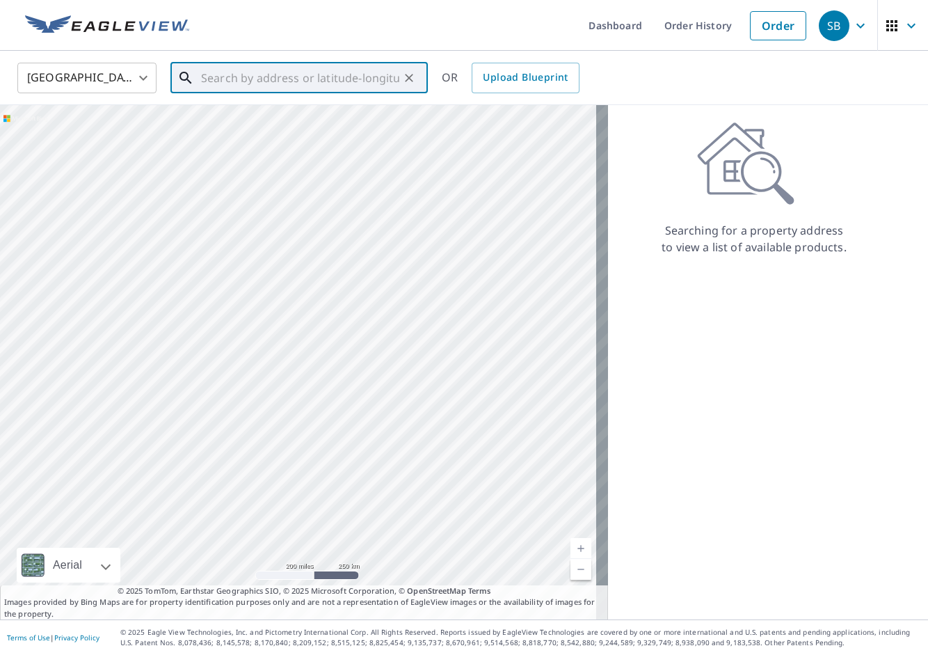
click at [272, 70] on input "text" at bounding box center [300, 77] width 198 height 39
paste input "[STREET_ADDRESS][US_STATE]"
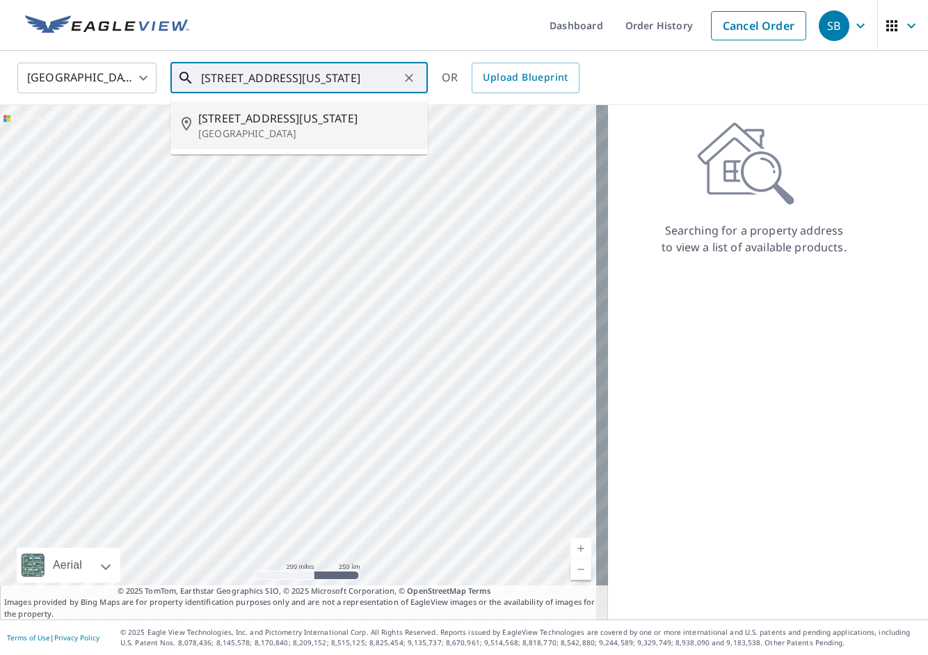
click at [255, 138] on p "[GEOGRAPHIC_DATA]" at bounding box center [307, 134] width 218 height 14
type input "[STREET_ADDRESS][US_STATE]"
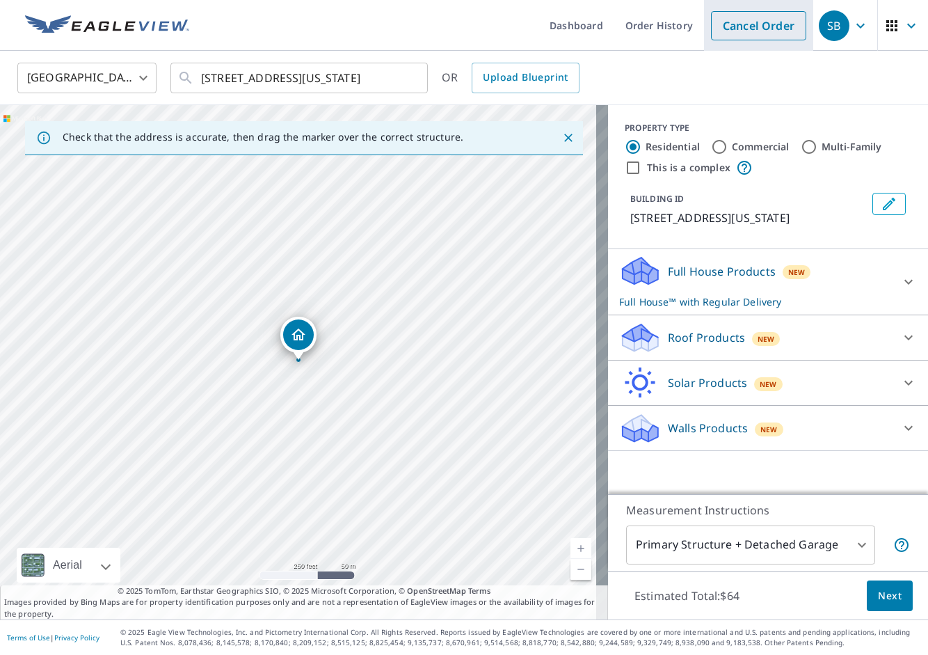
drag, startPoint x: 766, startPoint y: 31, endPoint x: 749, endPoint y: 30, distance: 16.7
click at [766, 31] on link "Cancel Order" at bounding box center [758, 25] width 95 height 29
